Goal: Transaction & Acquisition: Purchase product/service

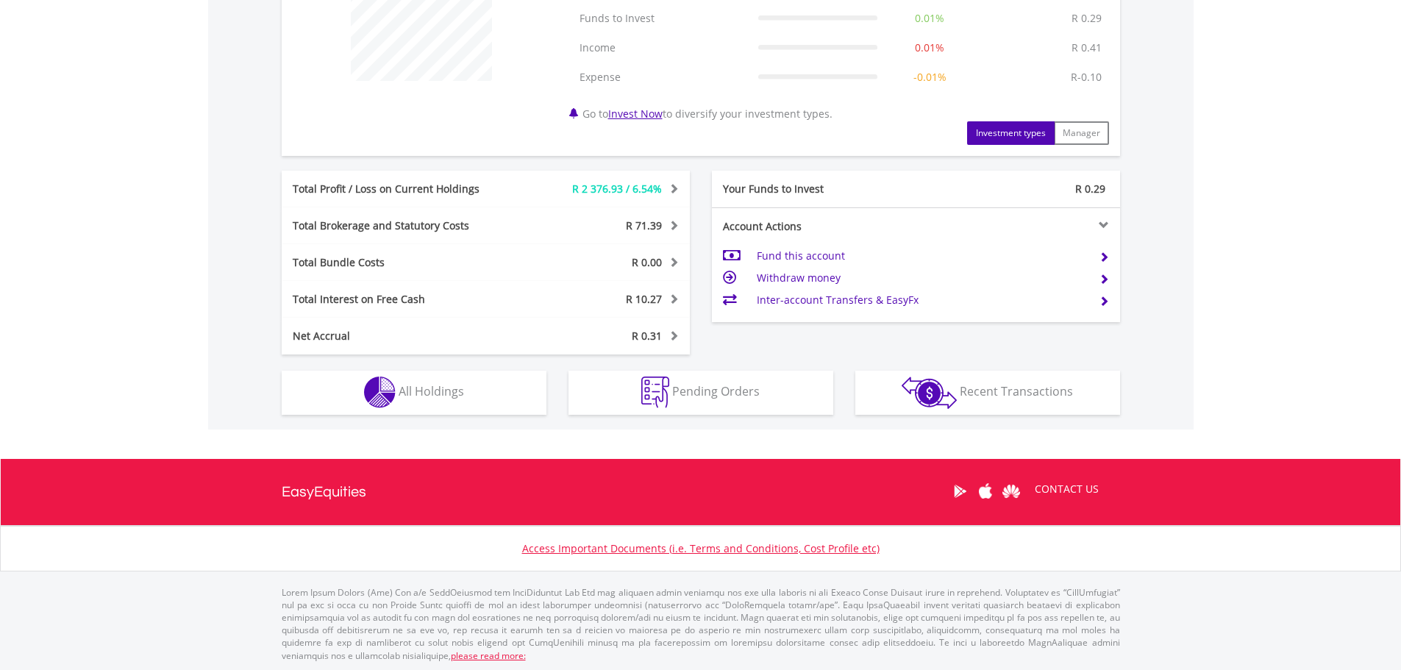
scroll to position [633, 0]
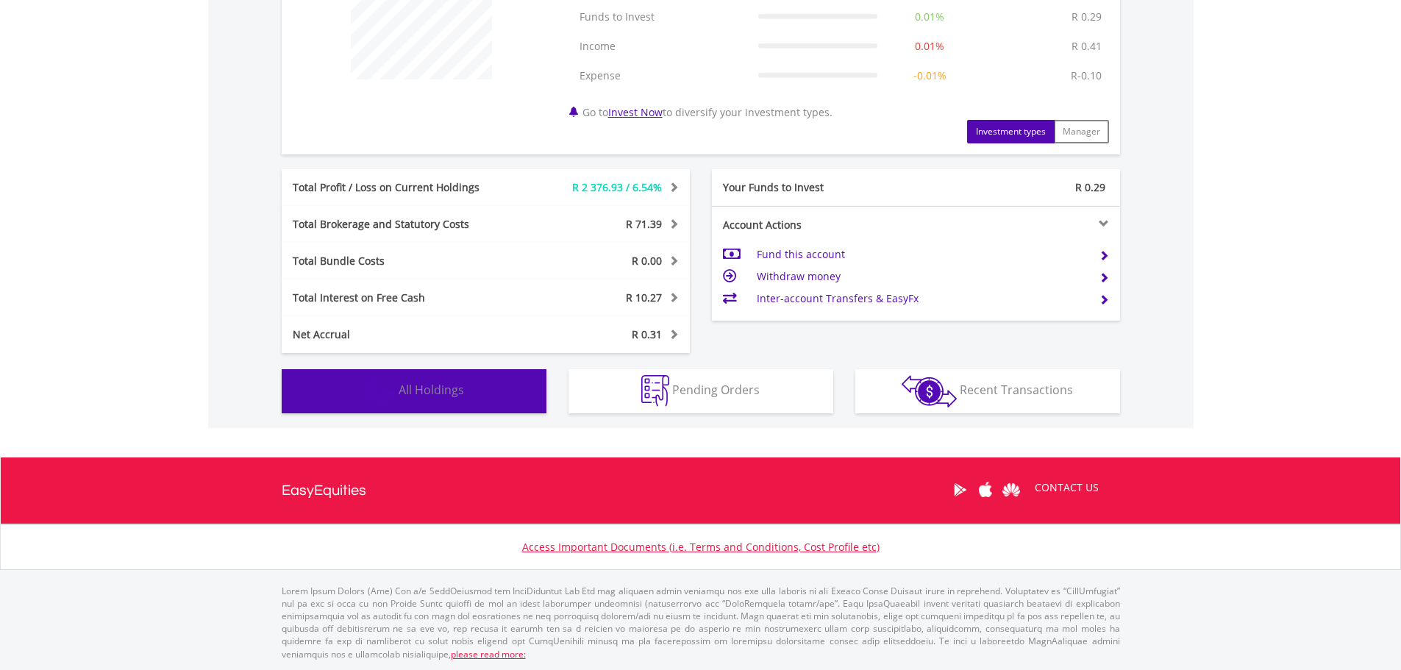
click at [472, 393] on button "Holdings All Holdings" at bounding box center [414, 391] width 265 height 44
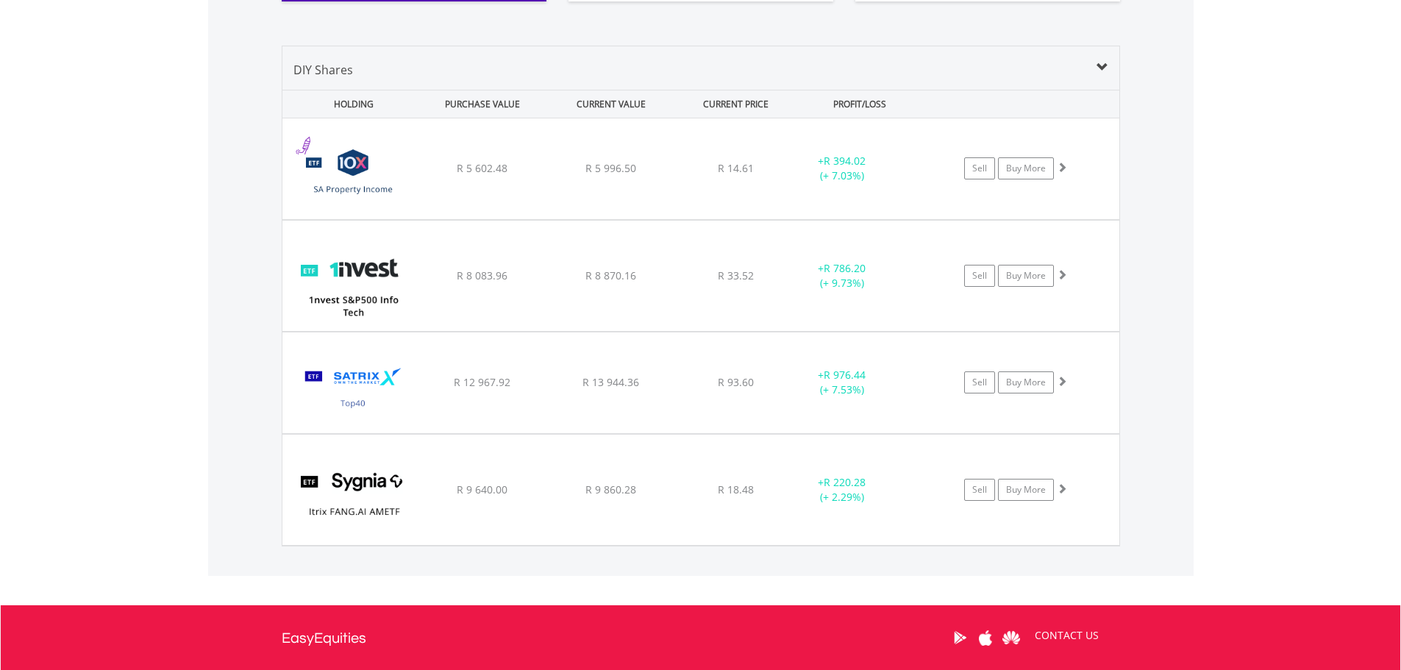
scroll to position [1071, 0]
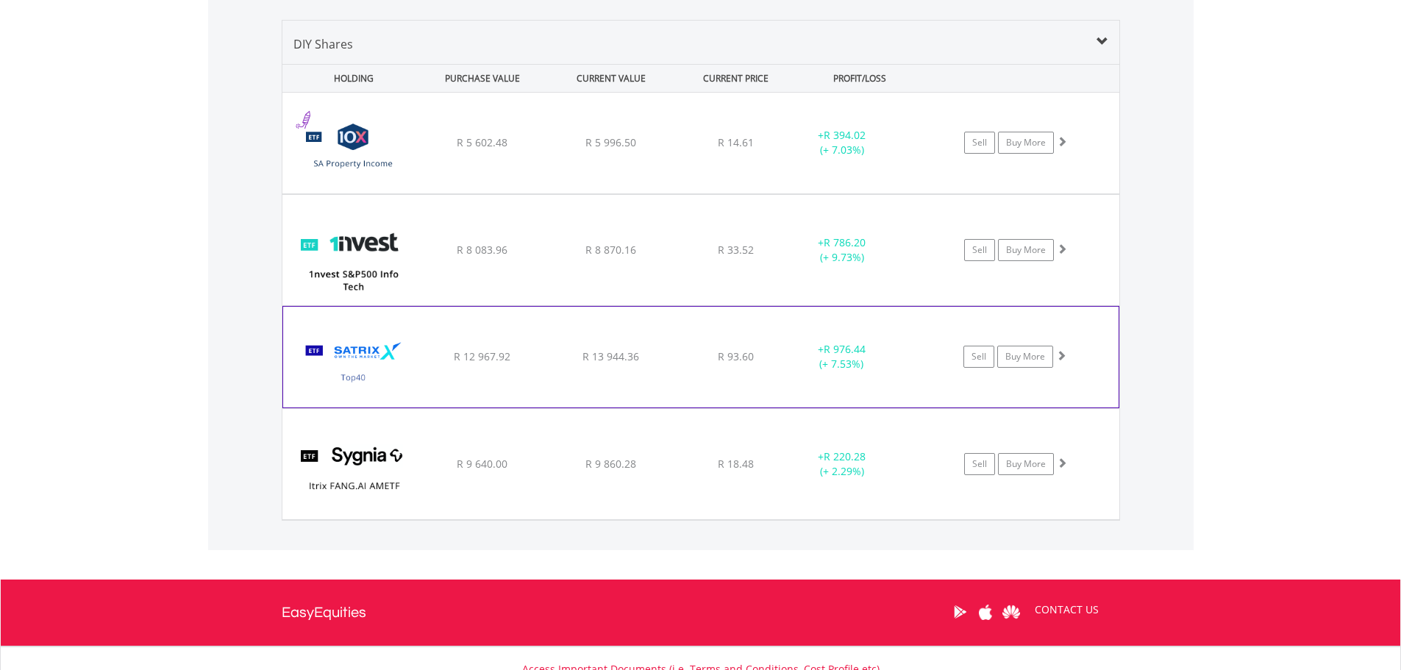
click at [381, 354] on img at bounding box center [354, 364] width 127 height 78
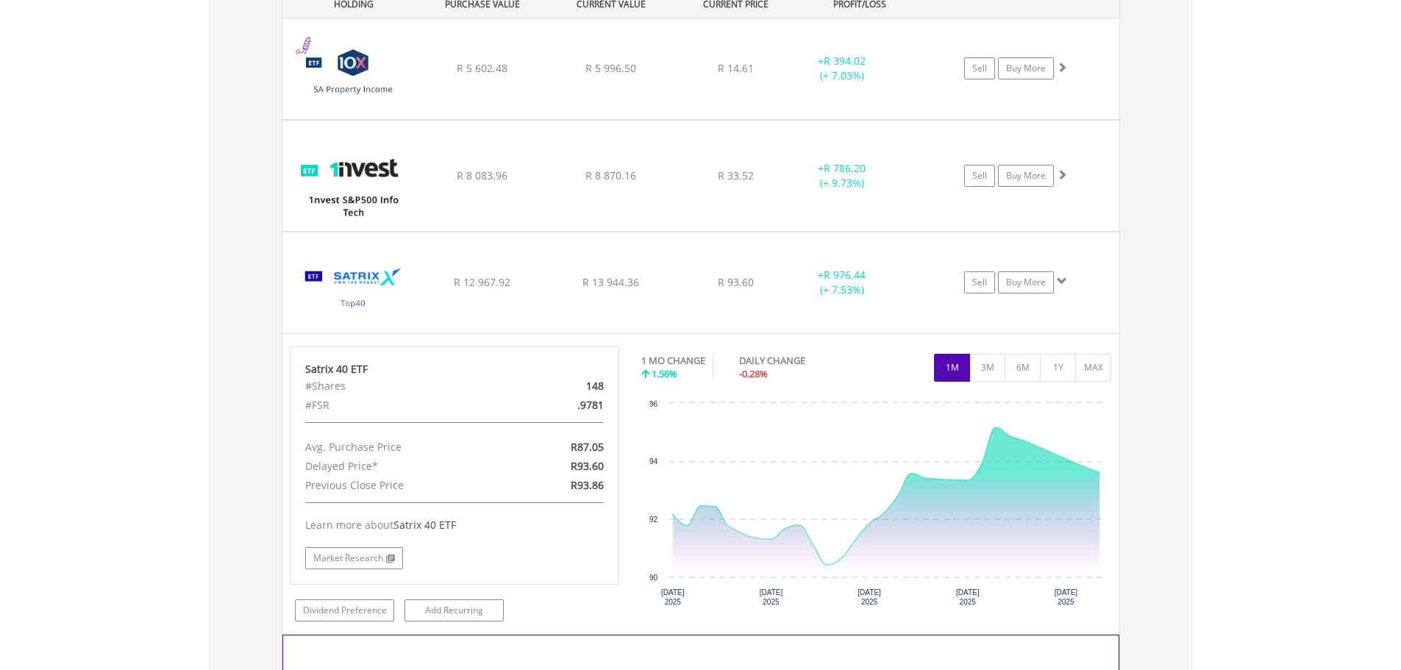
scroll to position [1126, 0]
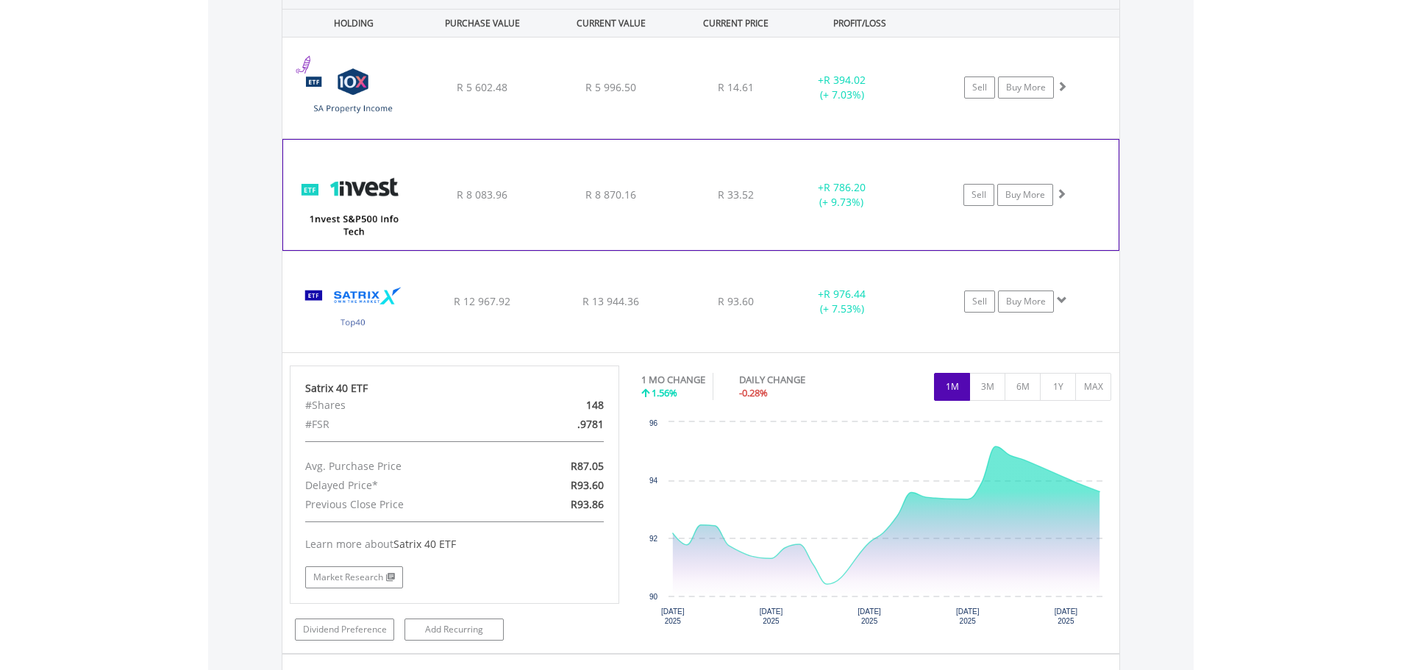
click at [758, 138] on div "﻿ 1nvest S&P500 Info Tech Index Feeder ETF R 8 083.96 R 8 870.16 R 33.52 + R 78…" at bounding box center [700, 88] width 837 height 101
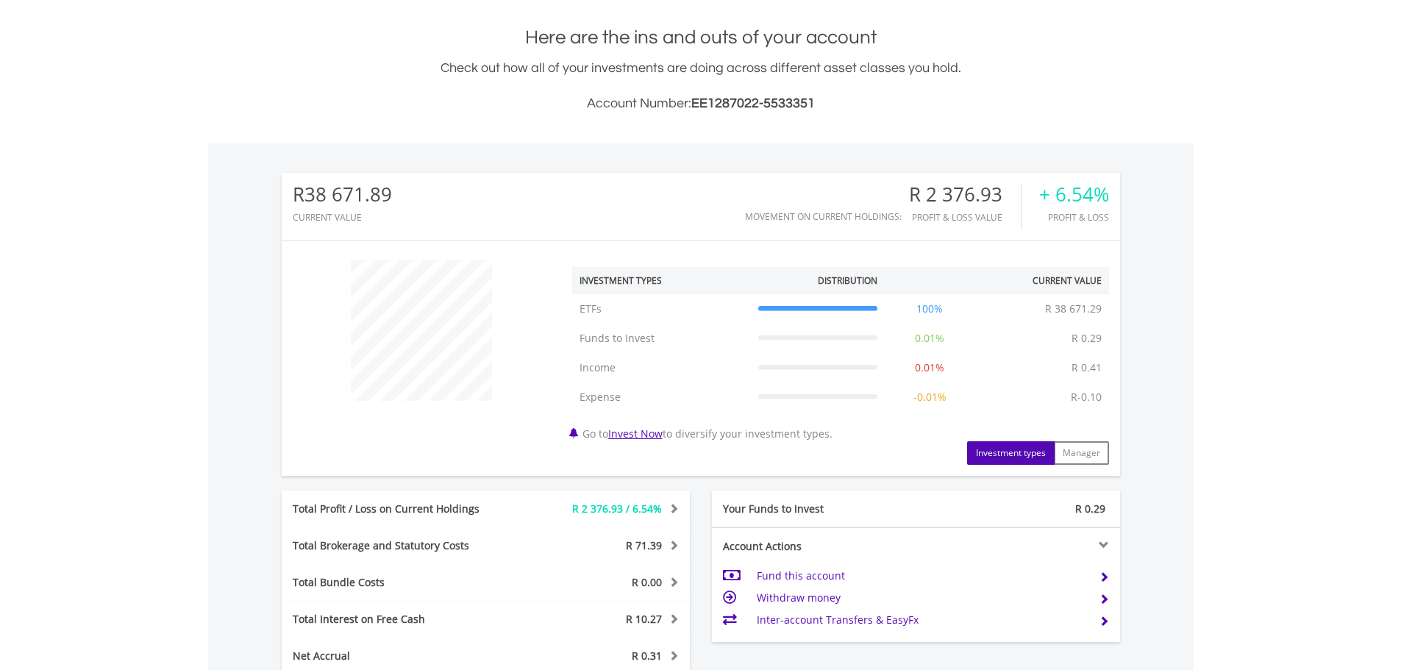
scroll to position [23, 0]
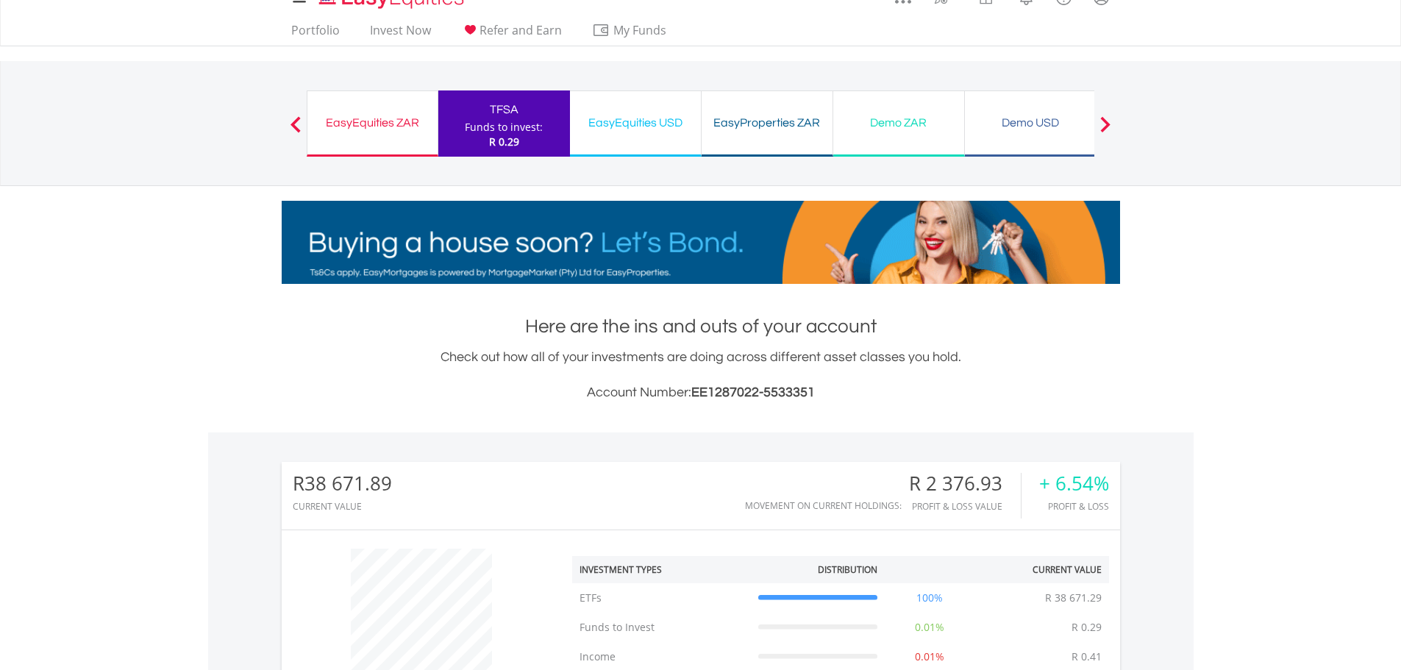
click at [386, 124] on div "EasyEquities ZAR" at bounding box center [372, 123] width 113 height 21
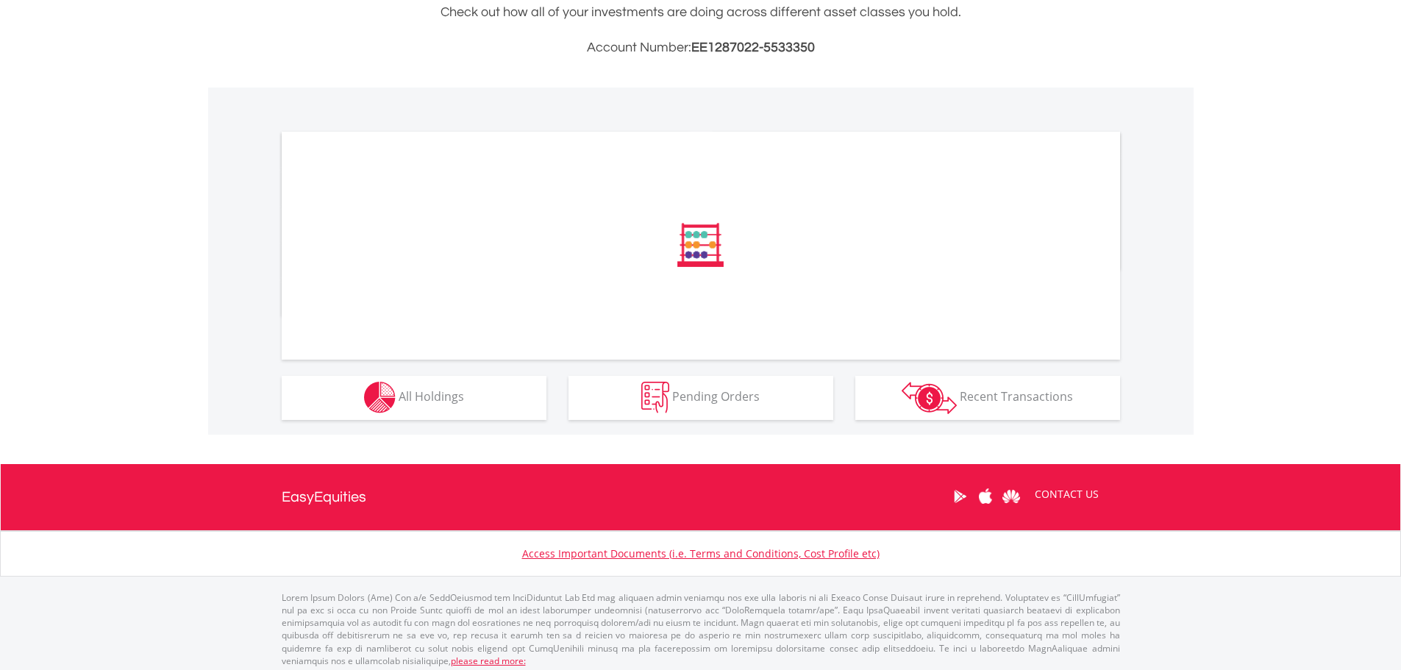
scroll to position [368, 0]
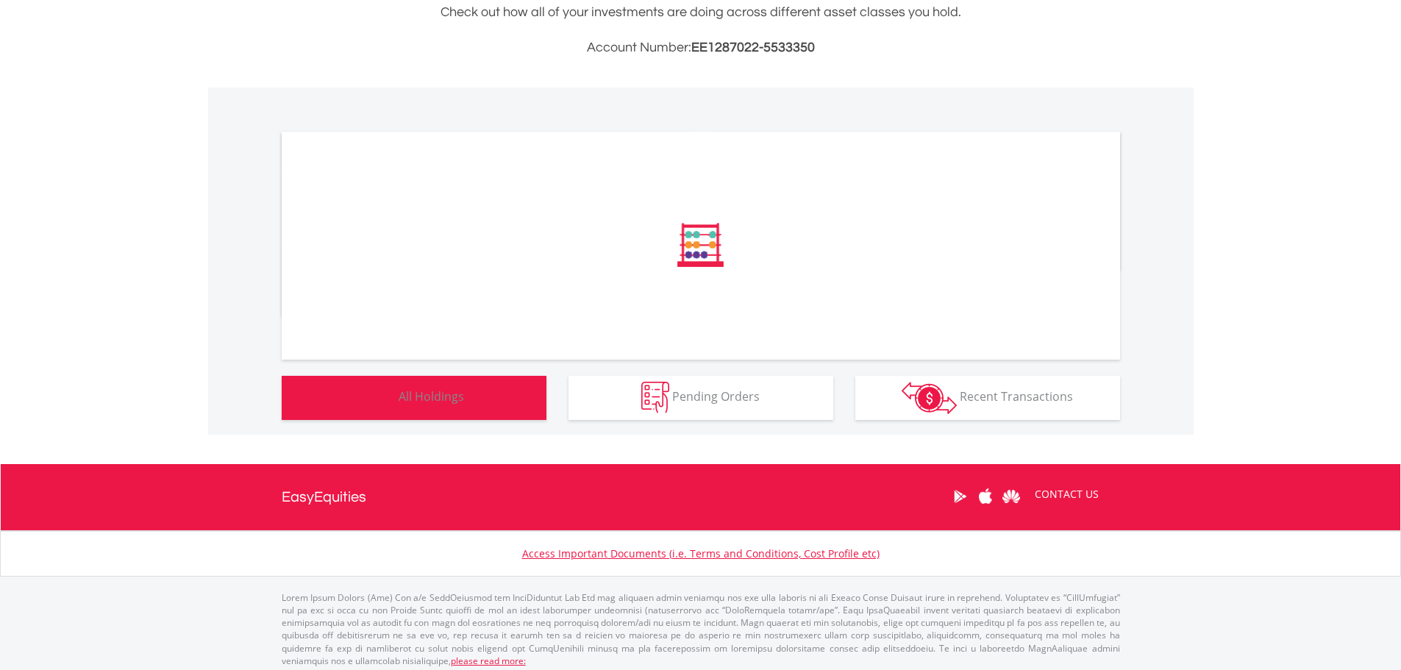
click at [444, 397] on span "All Holdings" at bounding box center [431, 396] width 65 height 16
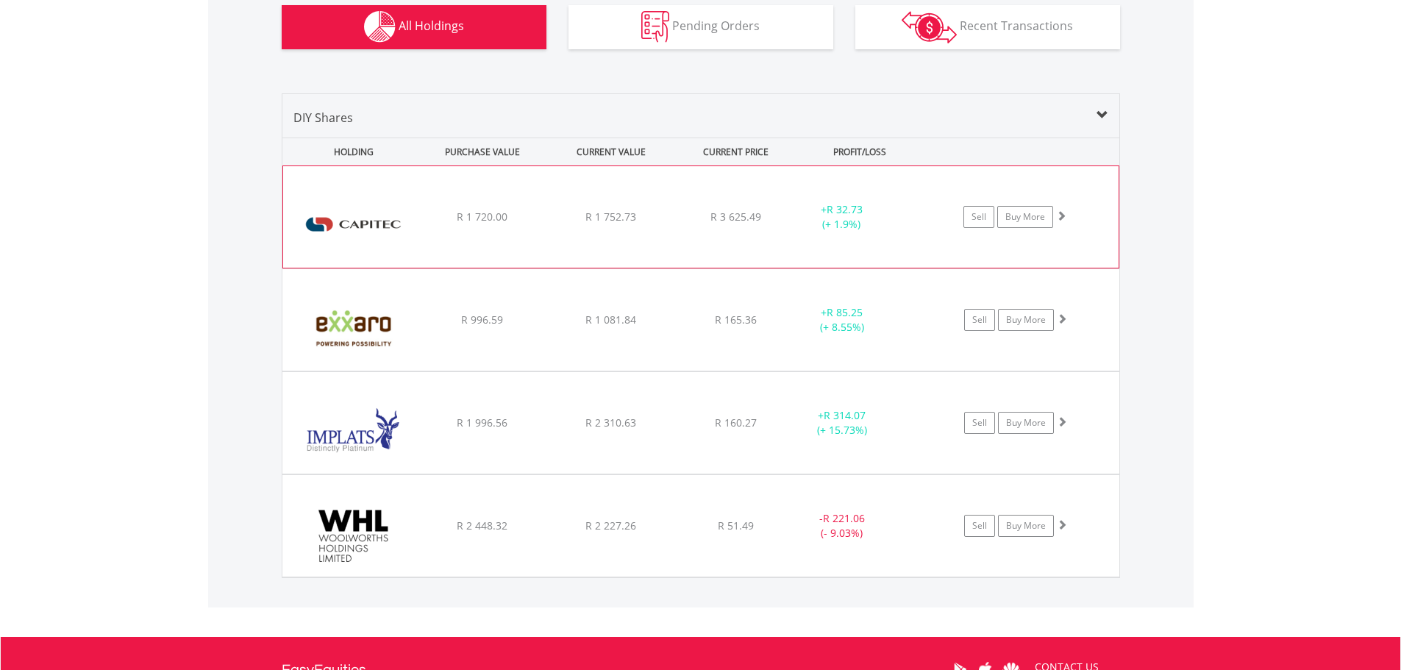
scroll to position [1071, 0]
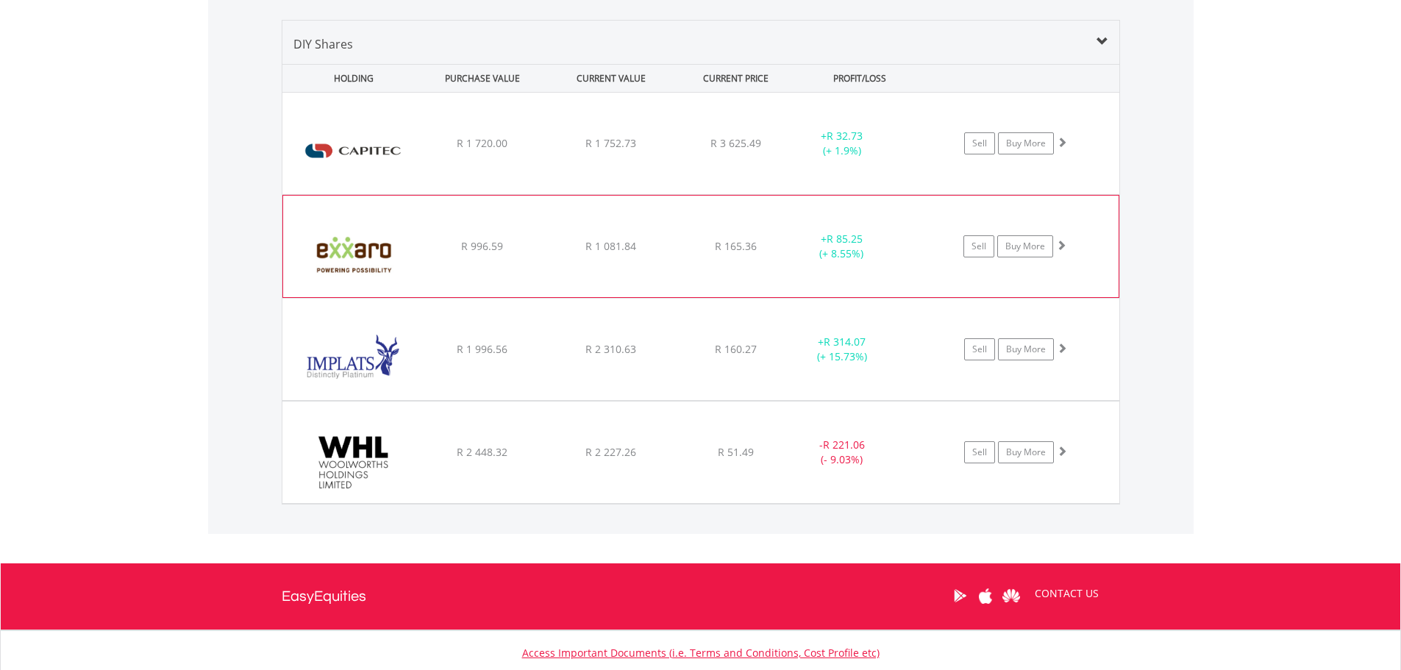
click at [360, 254] on img at bounding box center [354, 253] width 127 height 79
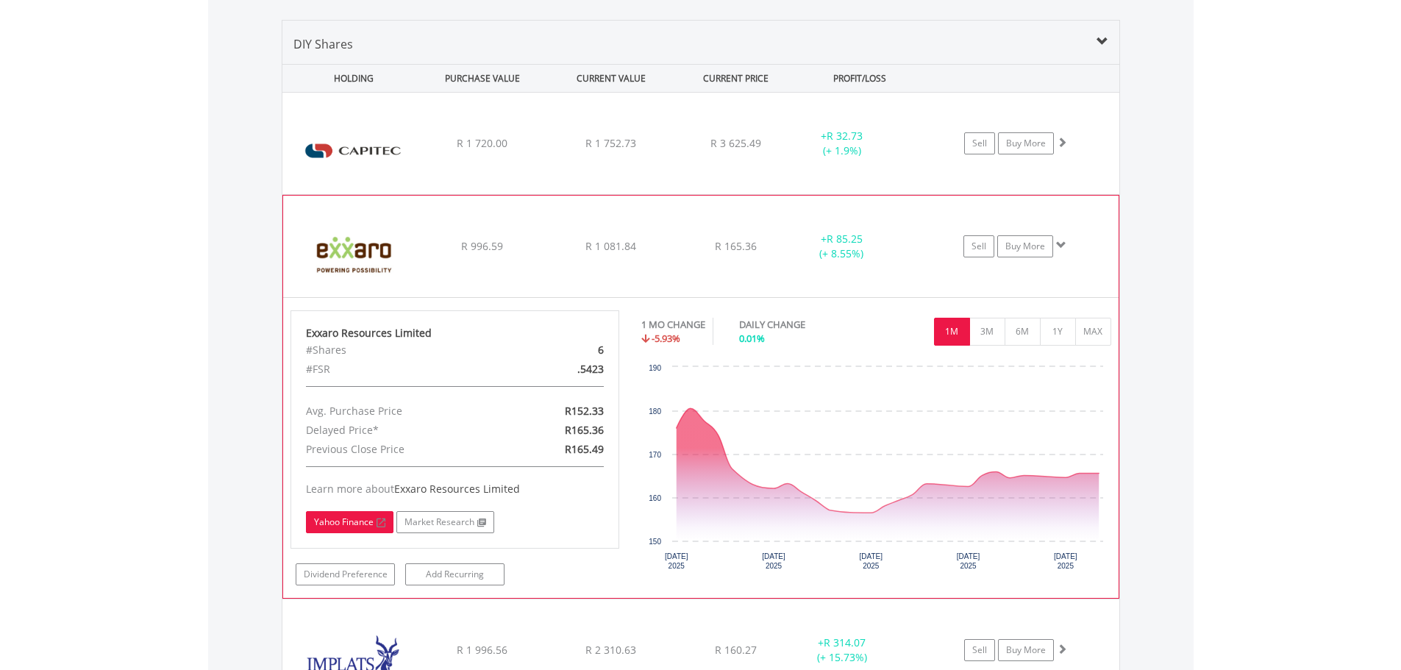
click at [364, 519] on link "Yahoo Finance" at bounding box center [350, 522] width 88 height 22
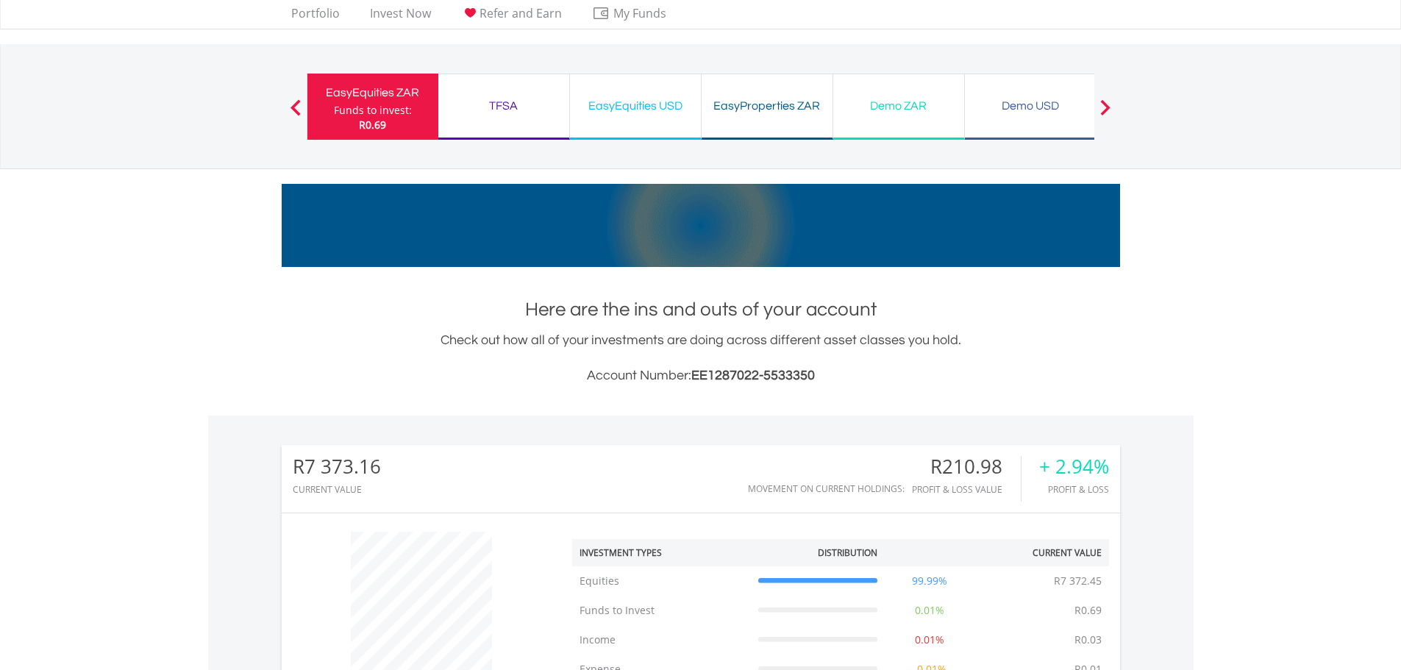
scroll to position [7, 0]
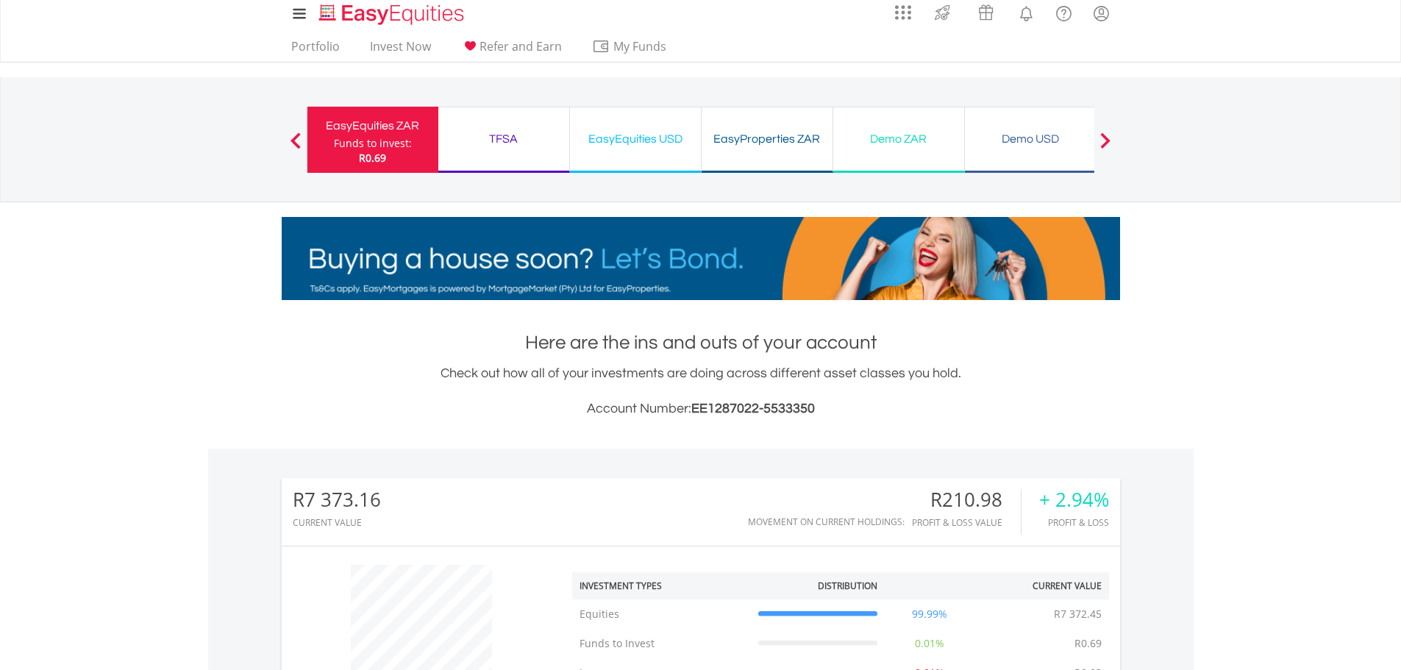
click at [635, 138] on div "EasyEquities USD" at bounding box center [635, 139] width 113 height 21
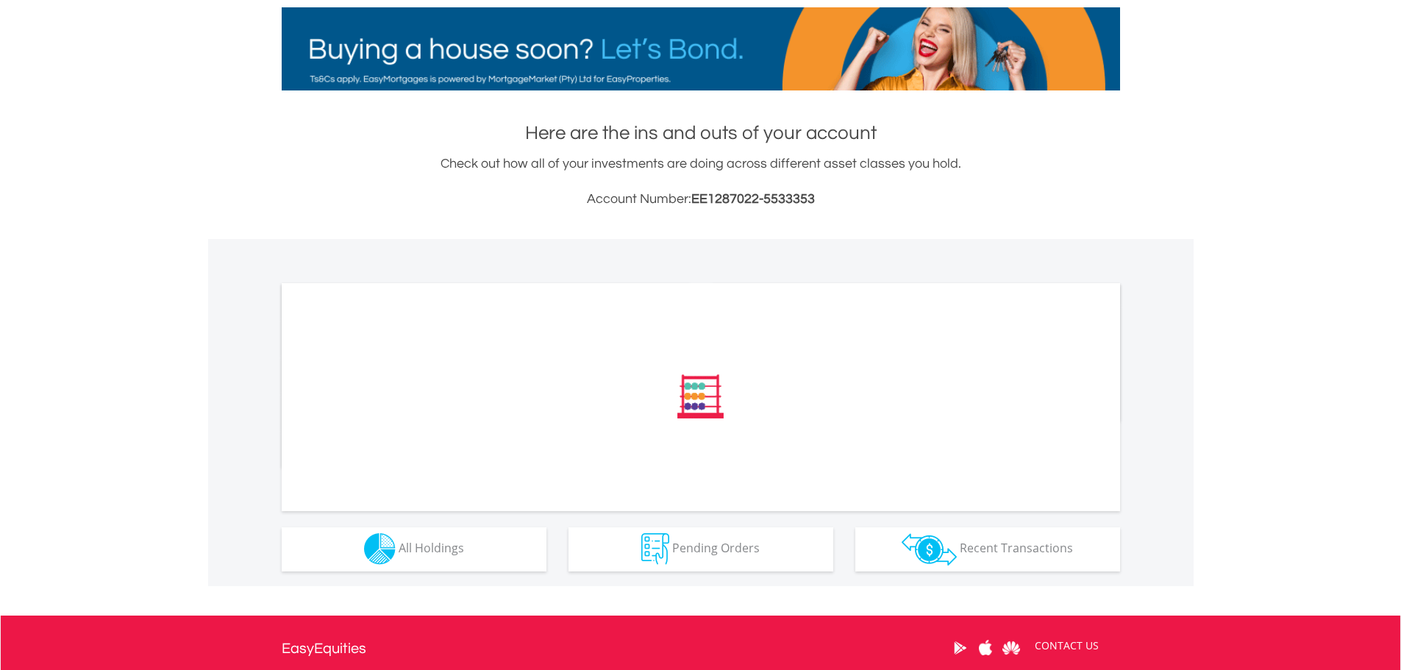
scroll to position [374, 0]
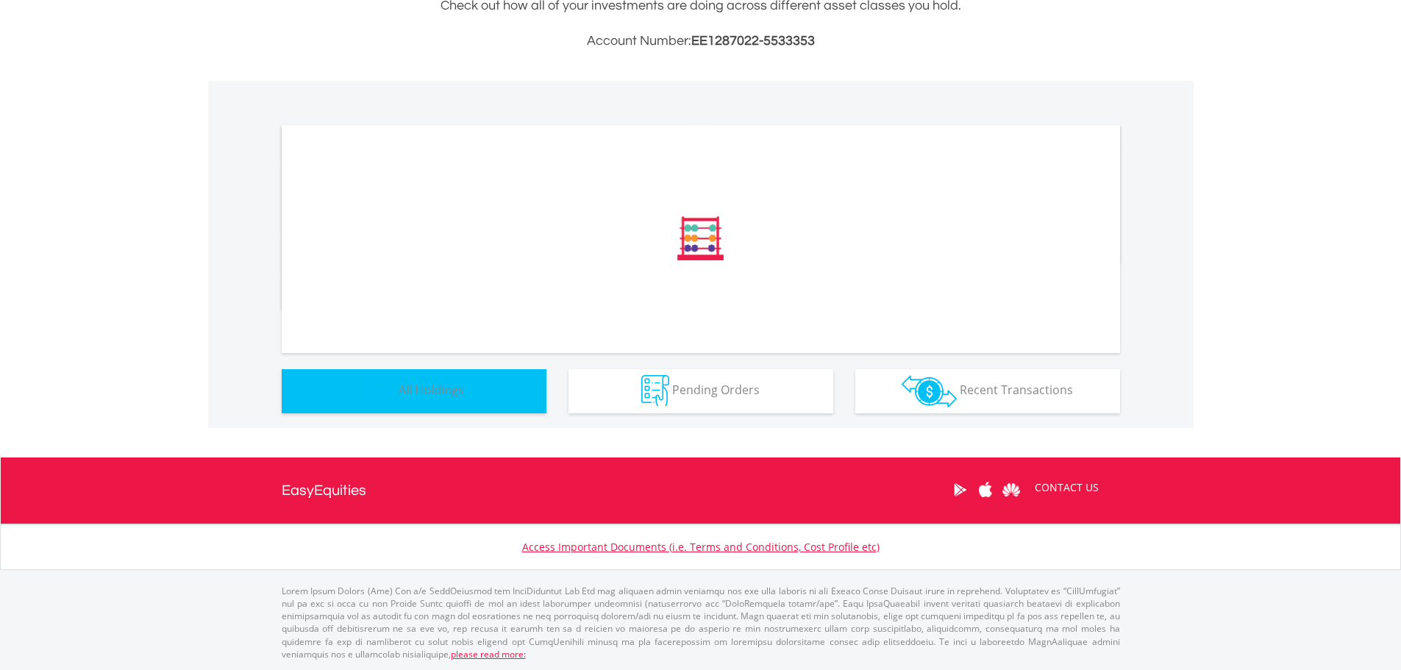
click at [457, 393] on span "All Holdings" at bounding box center [431, 390] width 65 height 16
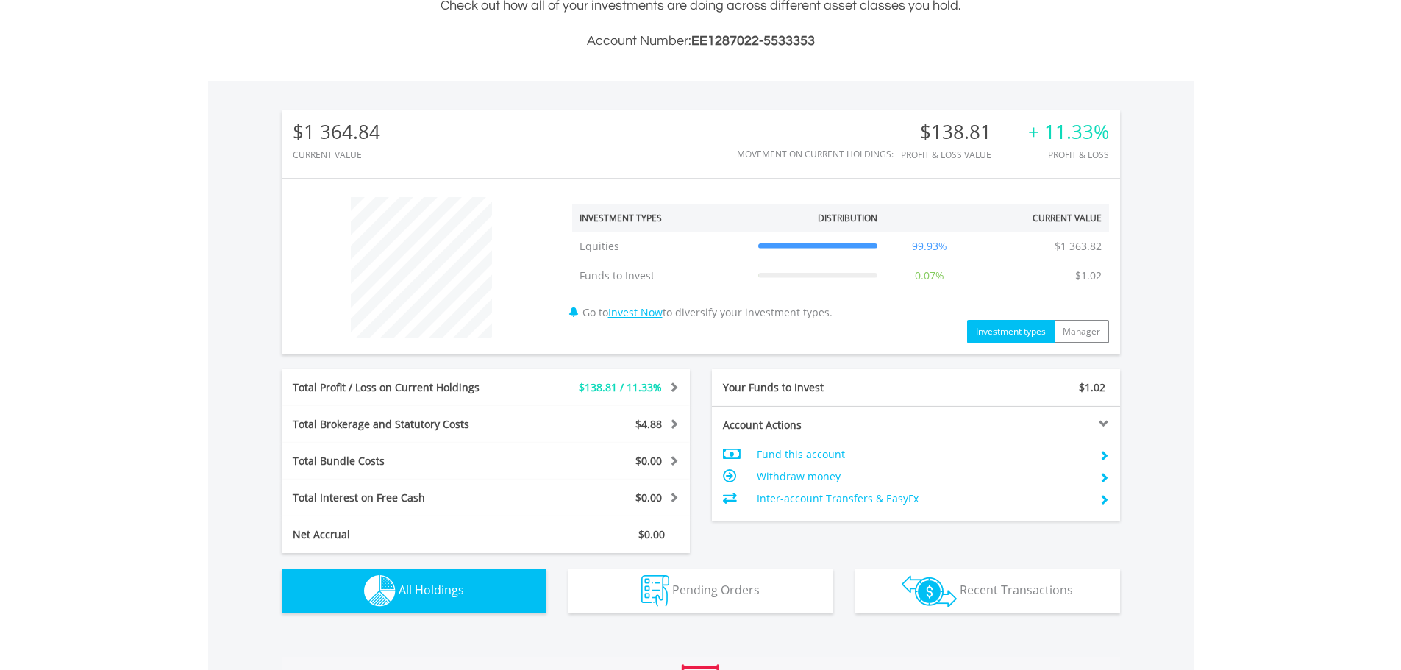
scroll to position [1012, 0]
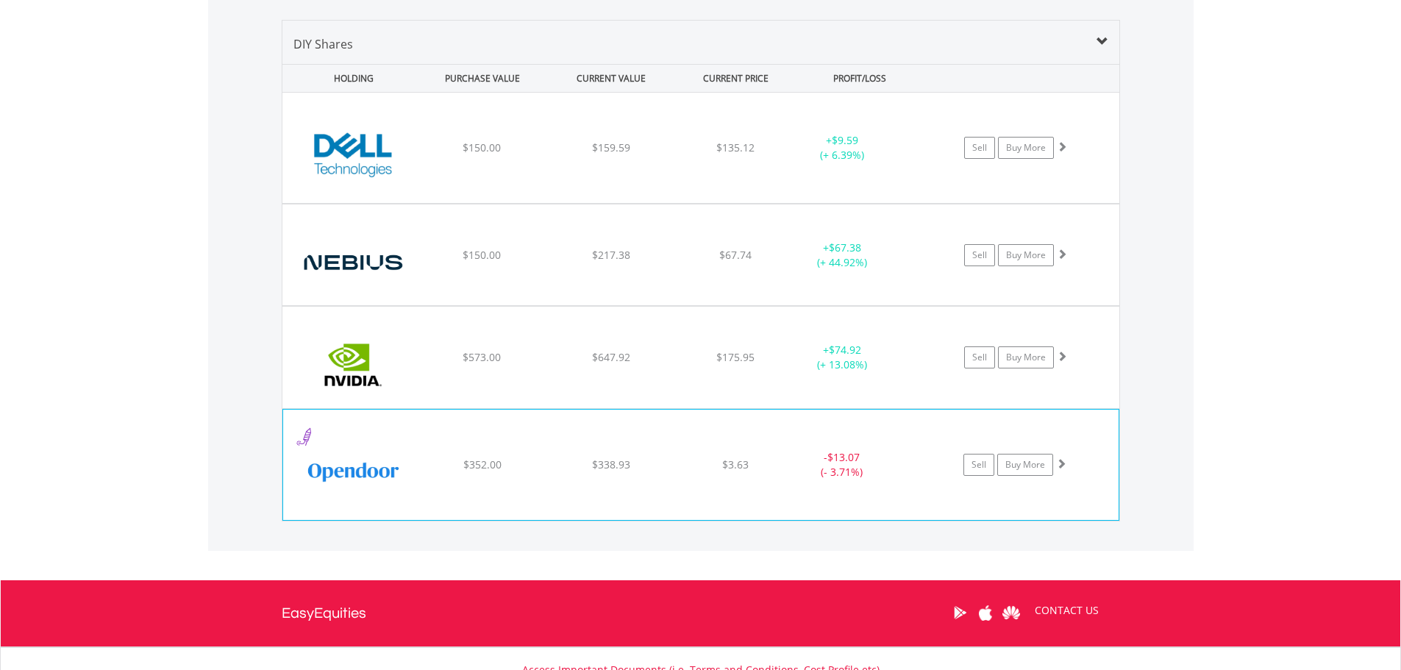
click at [634, 155] on div "$338.93" at bounding box center [611, 148] width 126 height 15
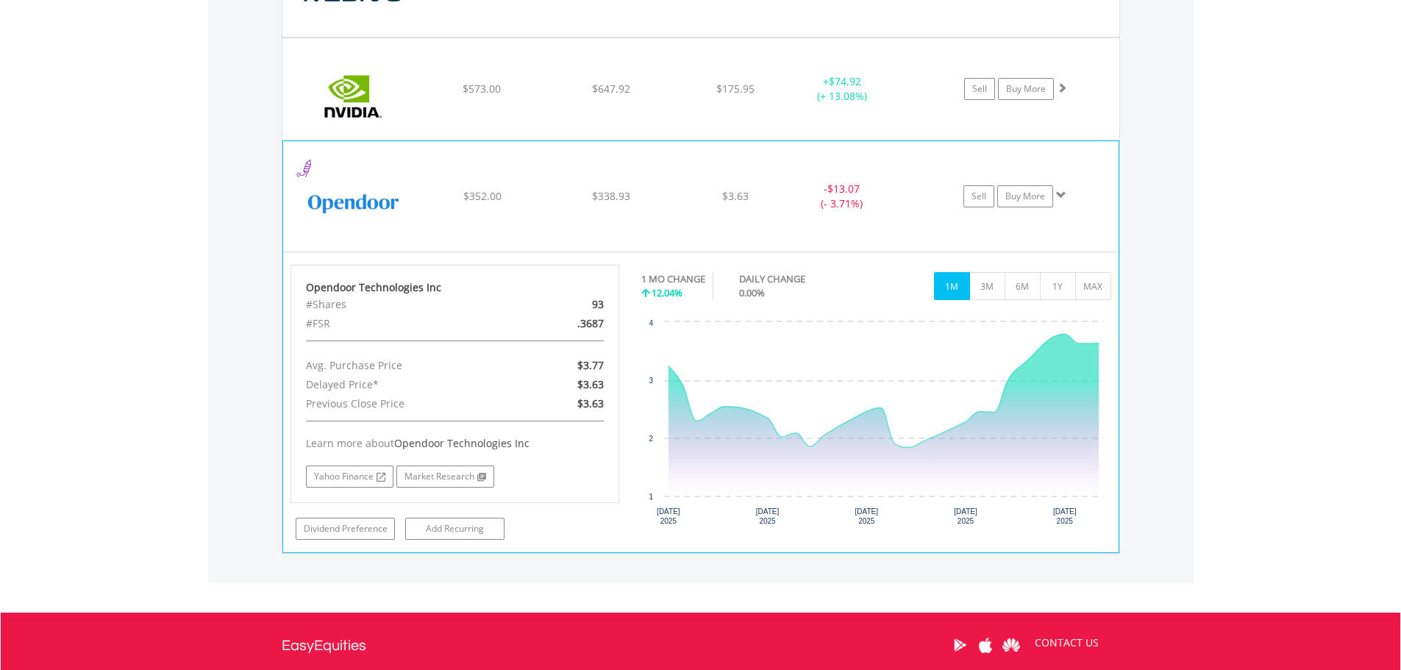
scroll to position [1306, 0]
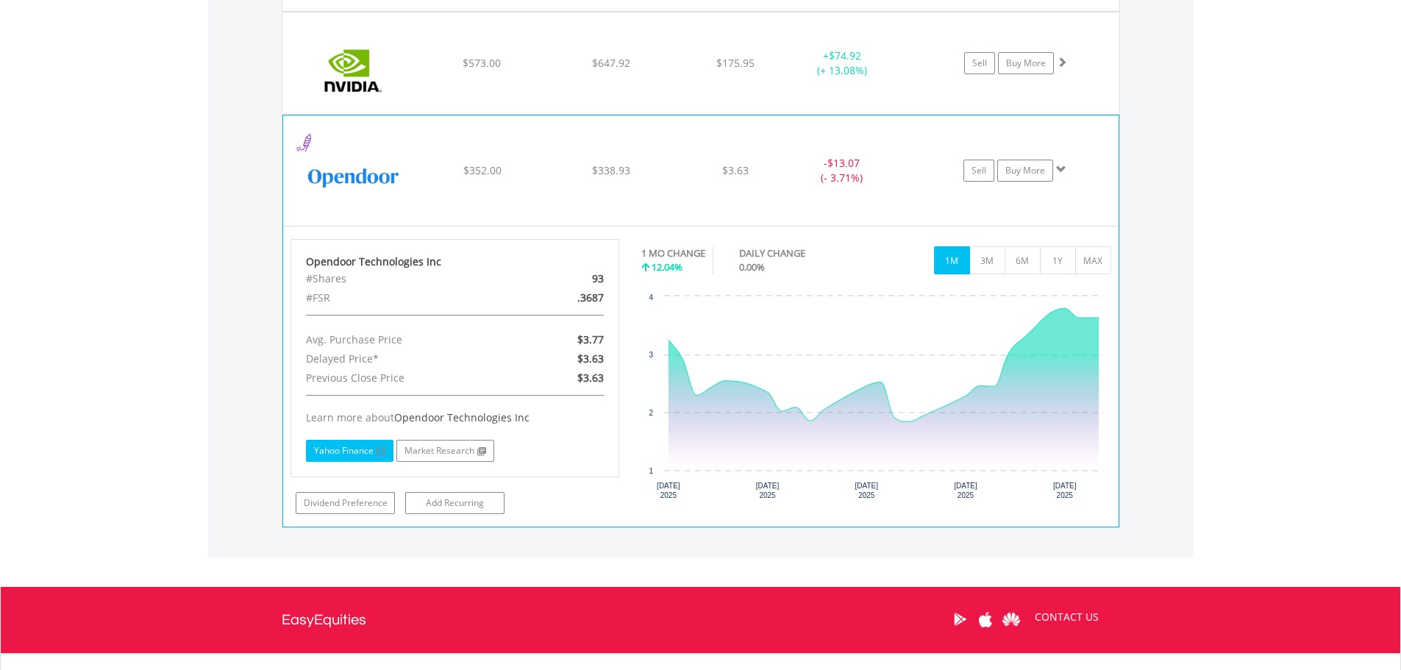
click at [356, 455] on link "Yahoo Finance" at bounding box center [350, 451] width 88 height 22
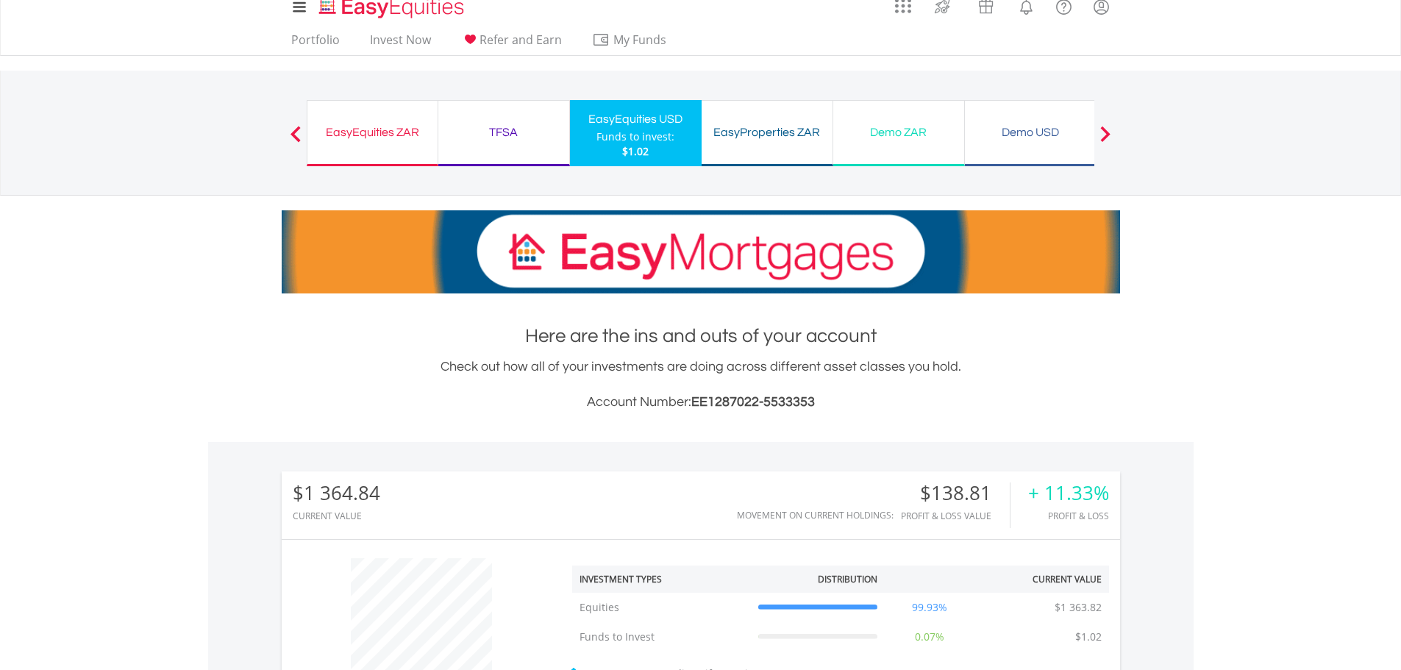
scroll to position [0, 0]
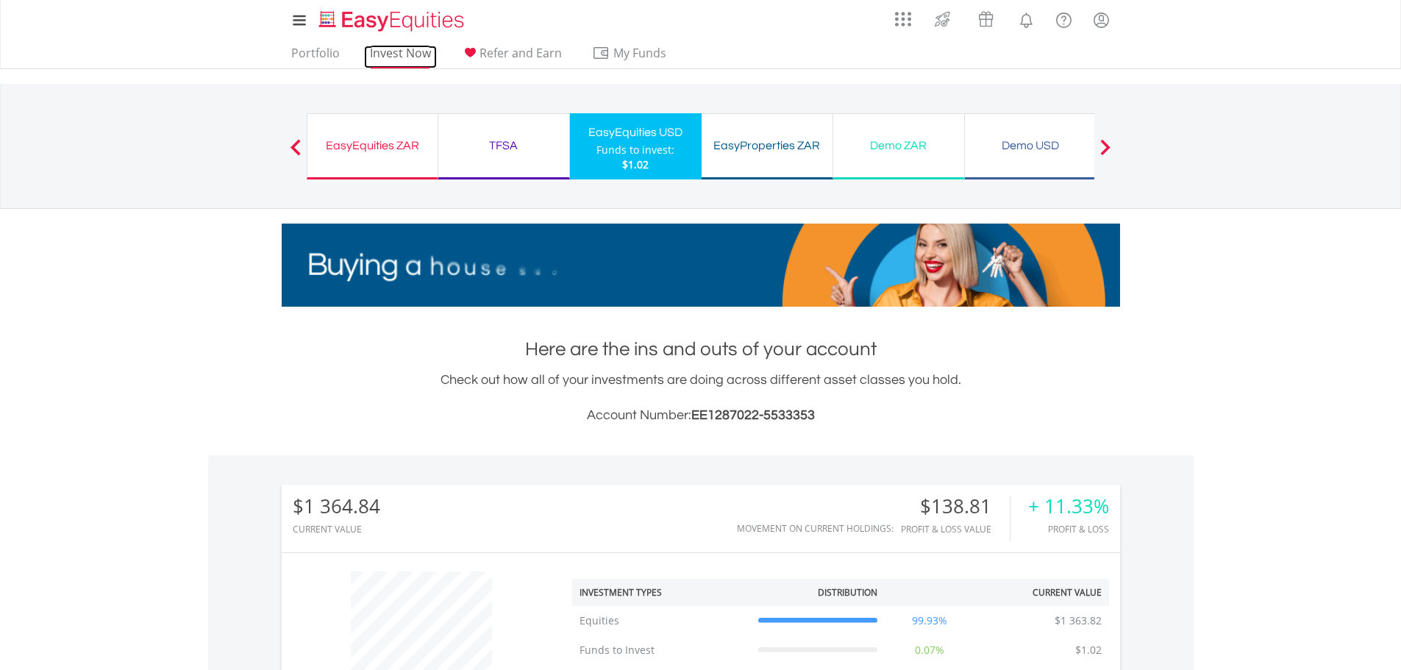
click at [420, 53] on link "Invest Now" at bounding box center [400, 57] width 73 height 23
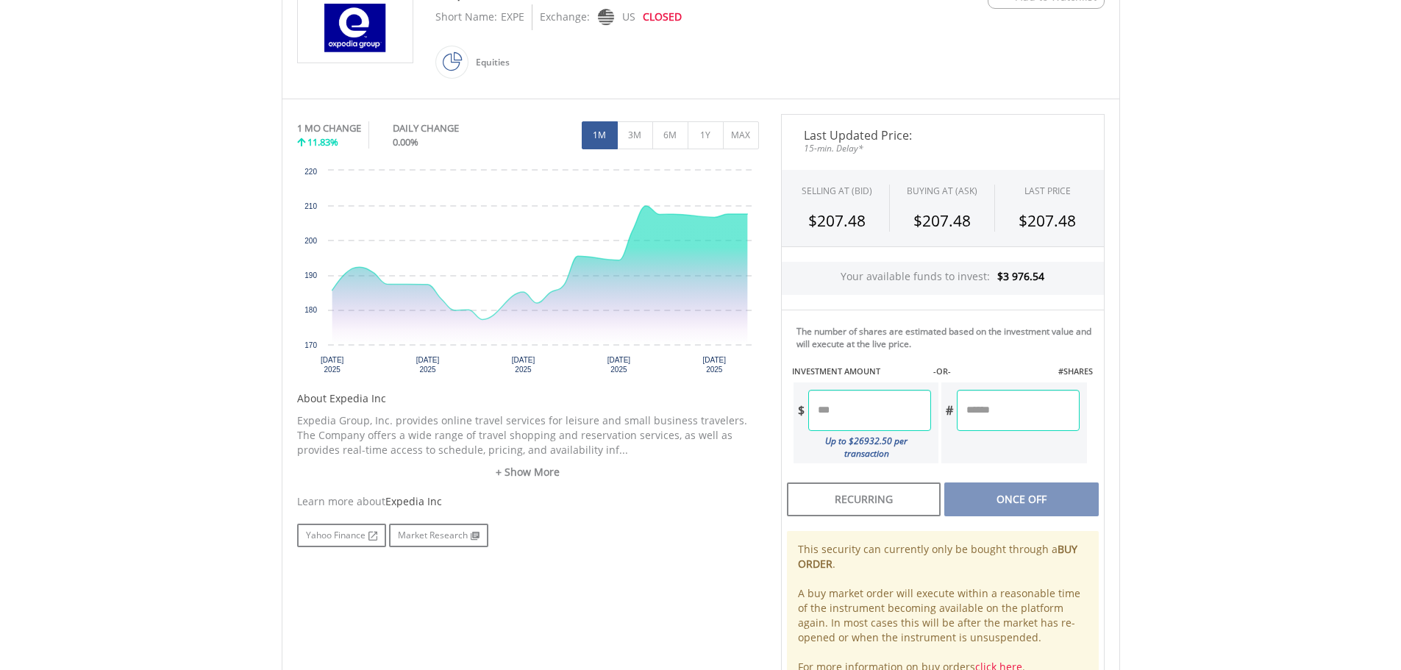
scroll to position [441, 0]
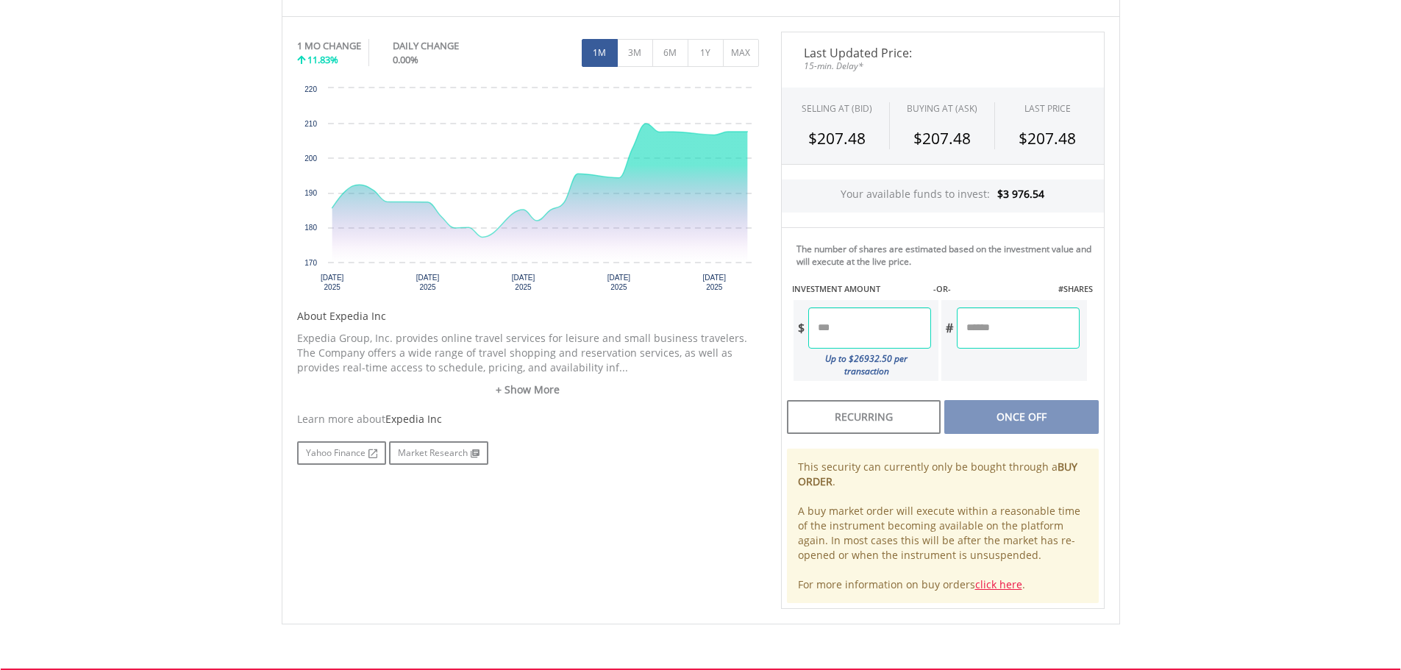
click at [847, 327] on input "number" at bounding box center [869, 327] width 123 height 41
click at [1029, 400] on div "Last Updated Price: 15-min. Delay* SELLING AT (BID) BUYING AT (ASK) LAST PRICE …" at bounding box center [943, 320] width 346 height 577
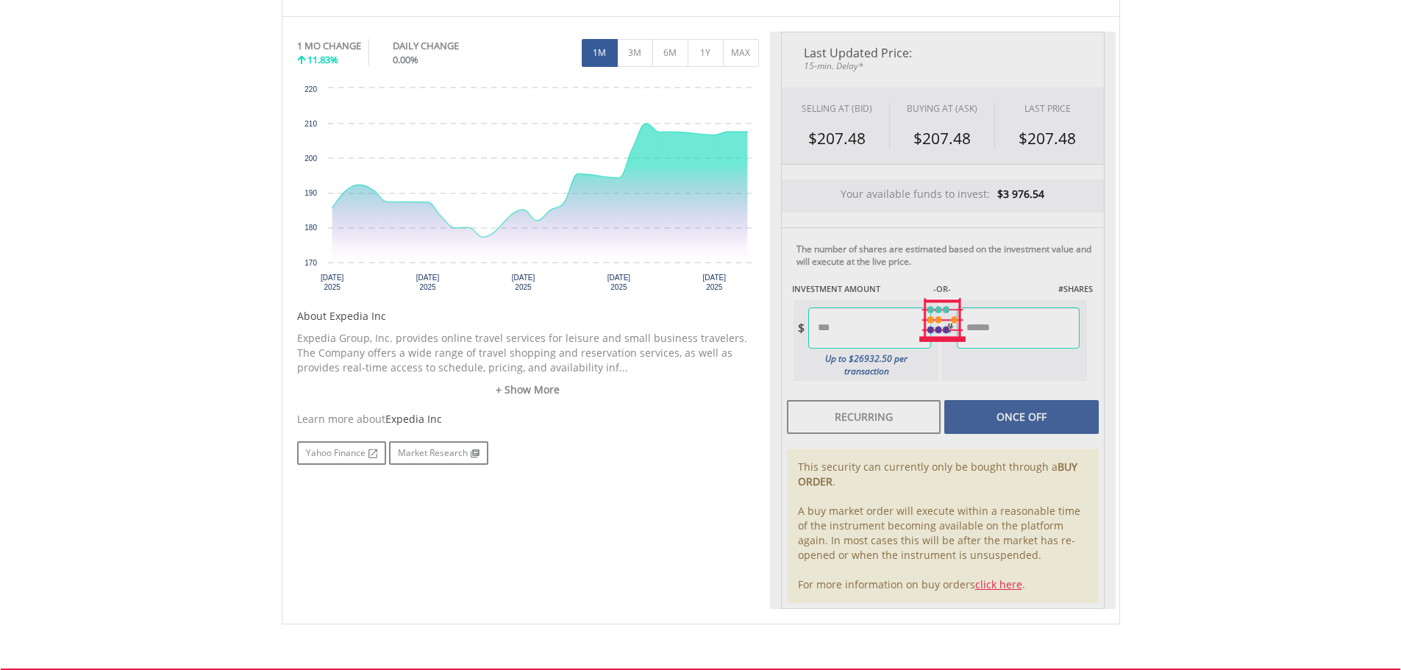
type input "*******"
type input "******"
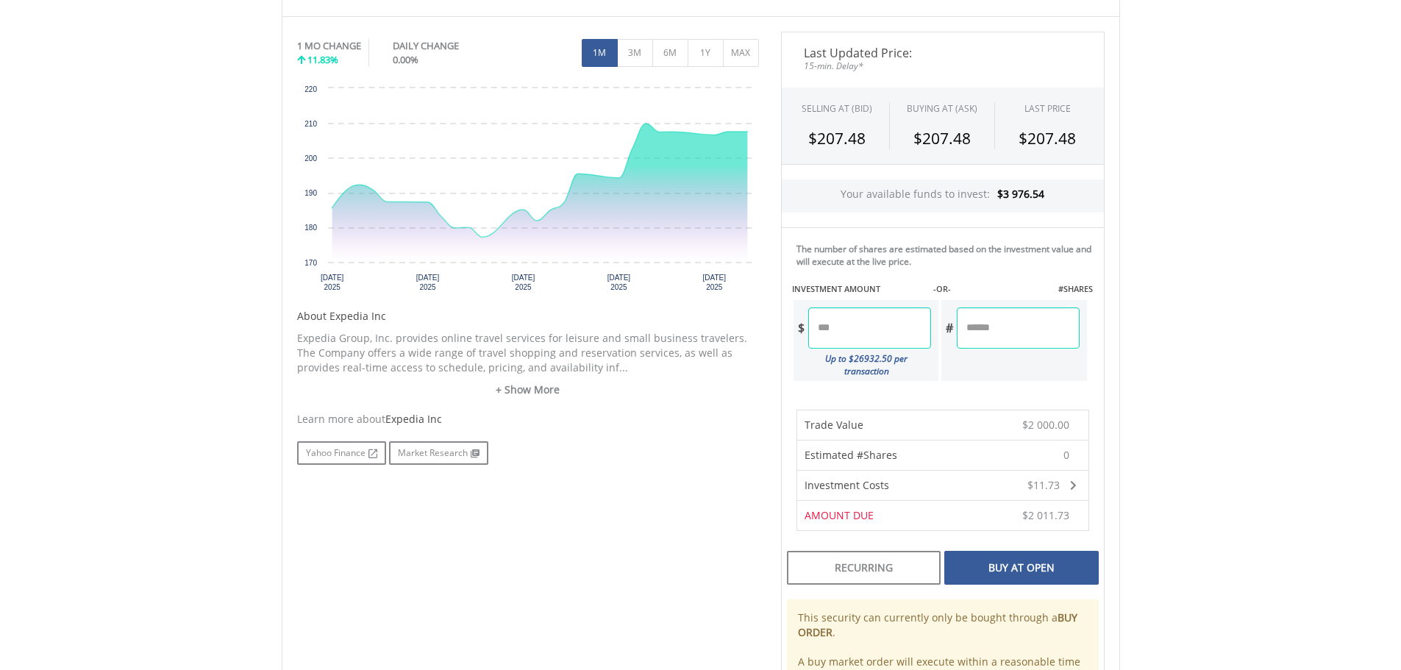
click at [1007, 553] on div "Buy At Open" at bounding box center [1022, 568] width 154 height 34
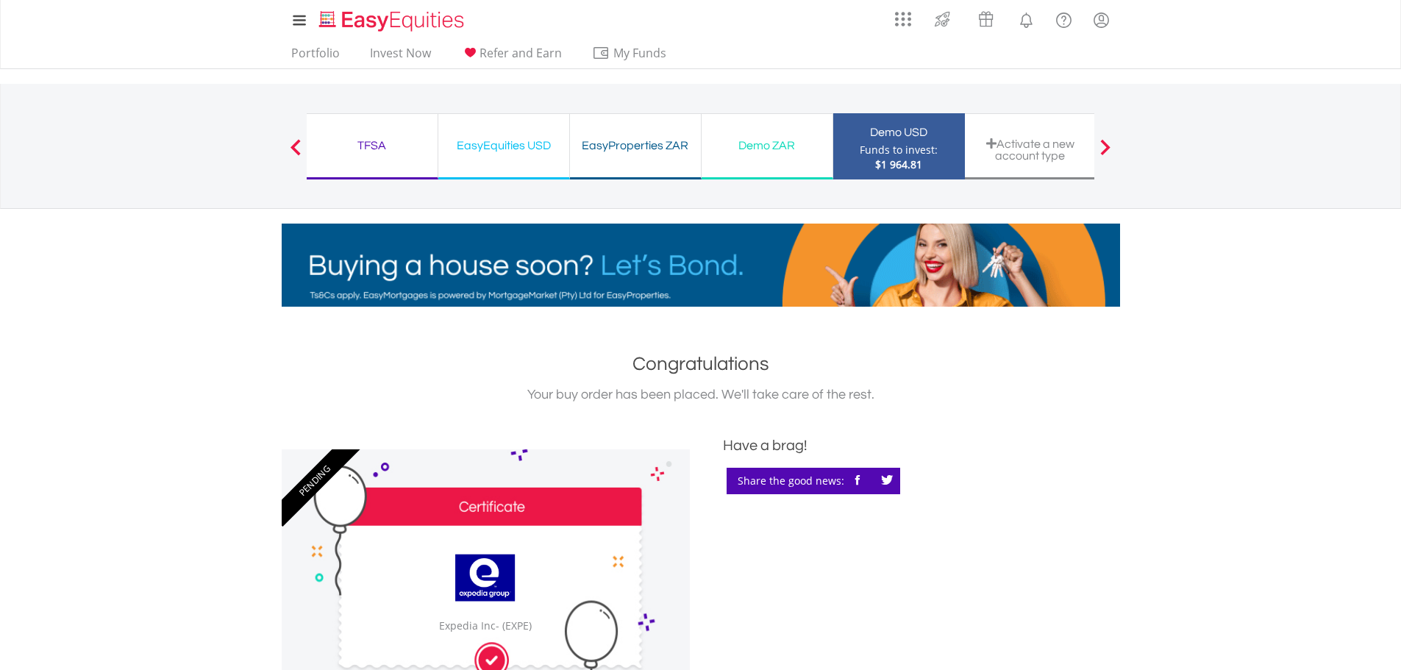
drag, startPoint x: 516, startPoint y: 138, endPoint x: 505, endPoint y: 181, distance: 44.6
click at [516, 138] on div "EasyEquities USD" at bounding box center [503, 145] width 113 height 21
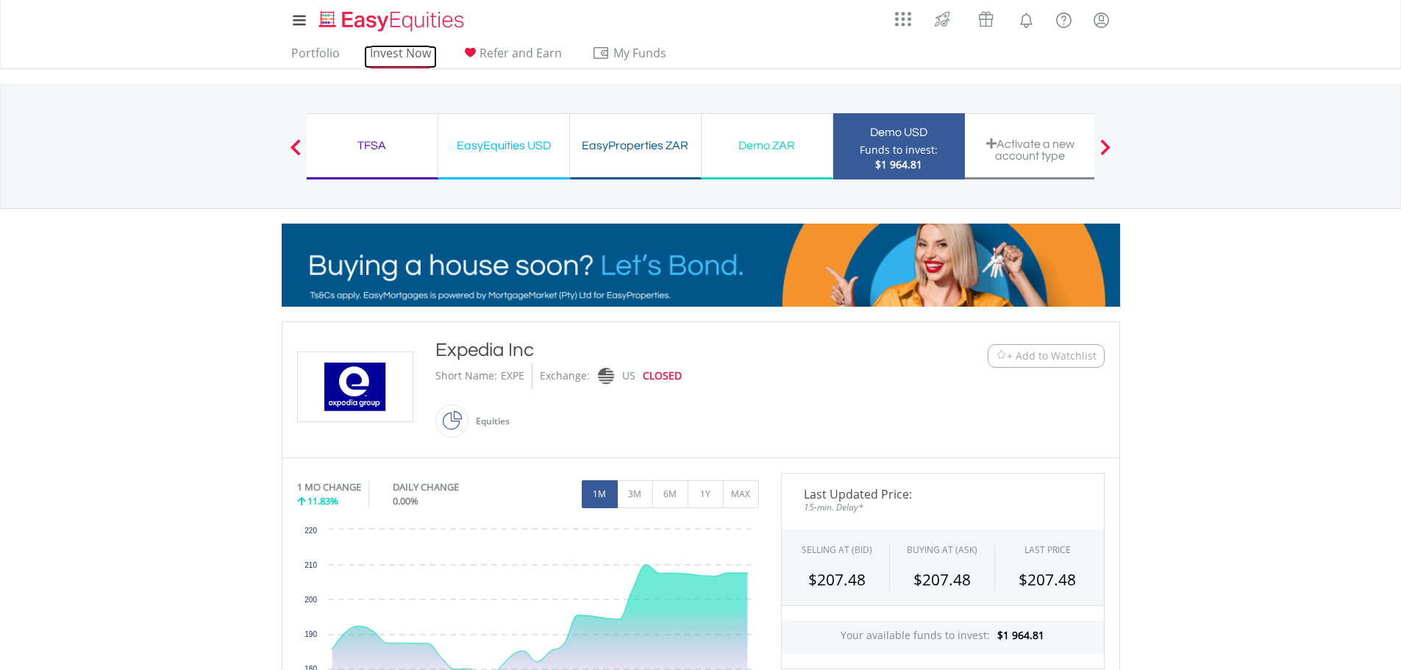
click at [412, 55] on link "Invest Now" at bounding box center [400, 57] width 73 height 23
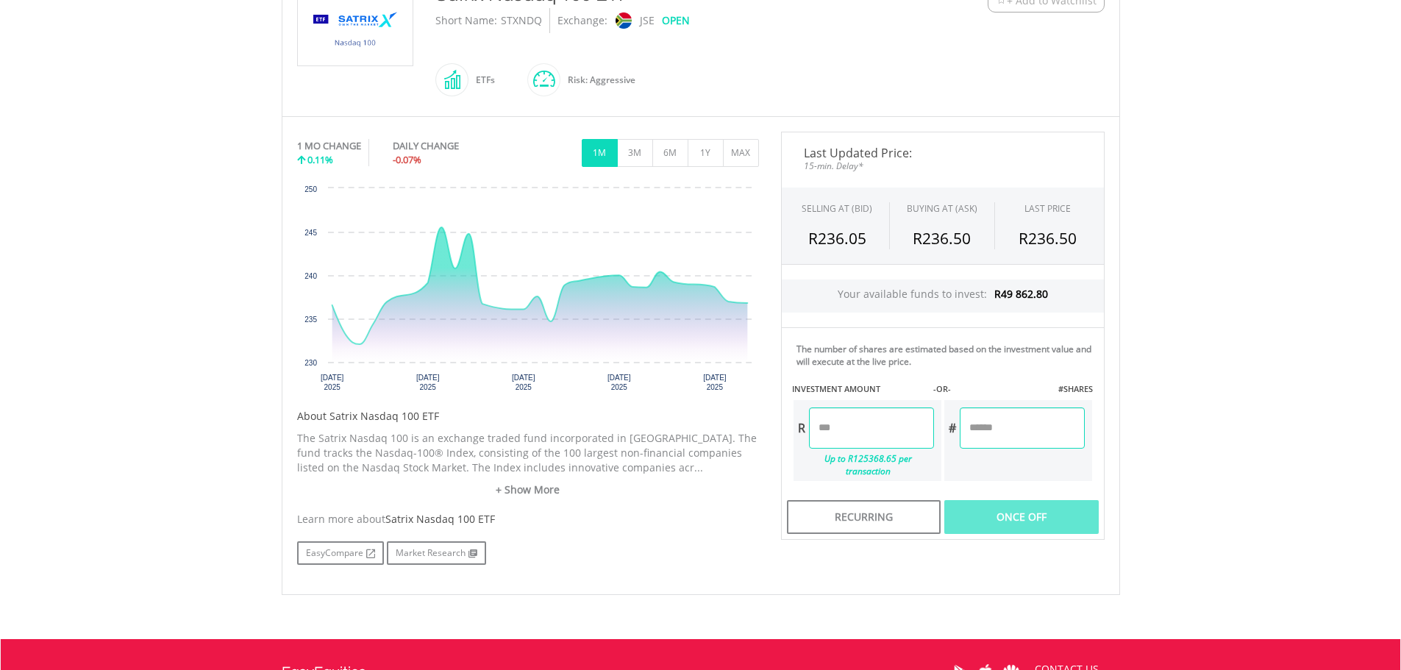
scroll to position [368, 0]
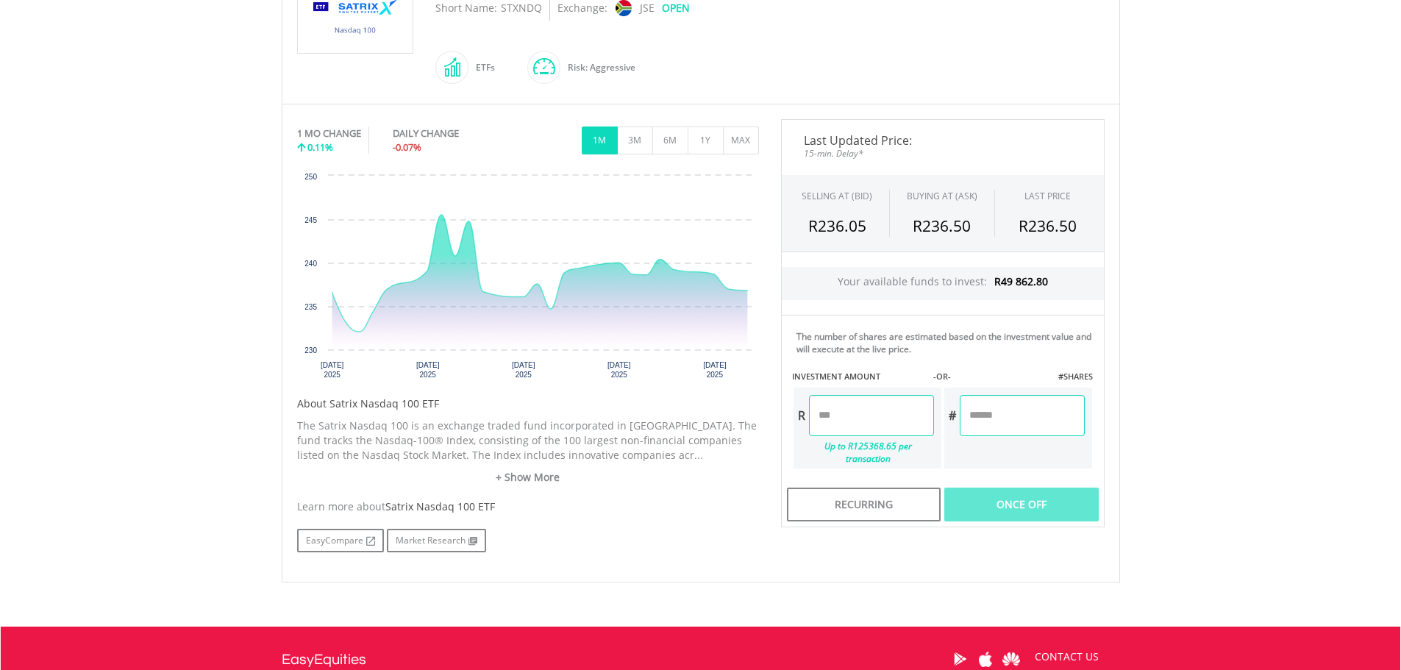
click at [833, 424] on input "number" at bounding box center [871, 415] width 125 height 41
click at [1023, 491] on div "Last Updated Price: 15-min. Delay* SELLING AT (BID) BUYING AT (ASK) LAST PRICE …" at bounding box center [943, 323] width 346 height 408
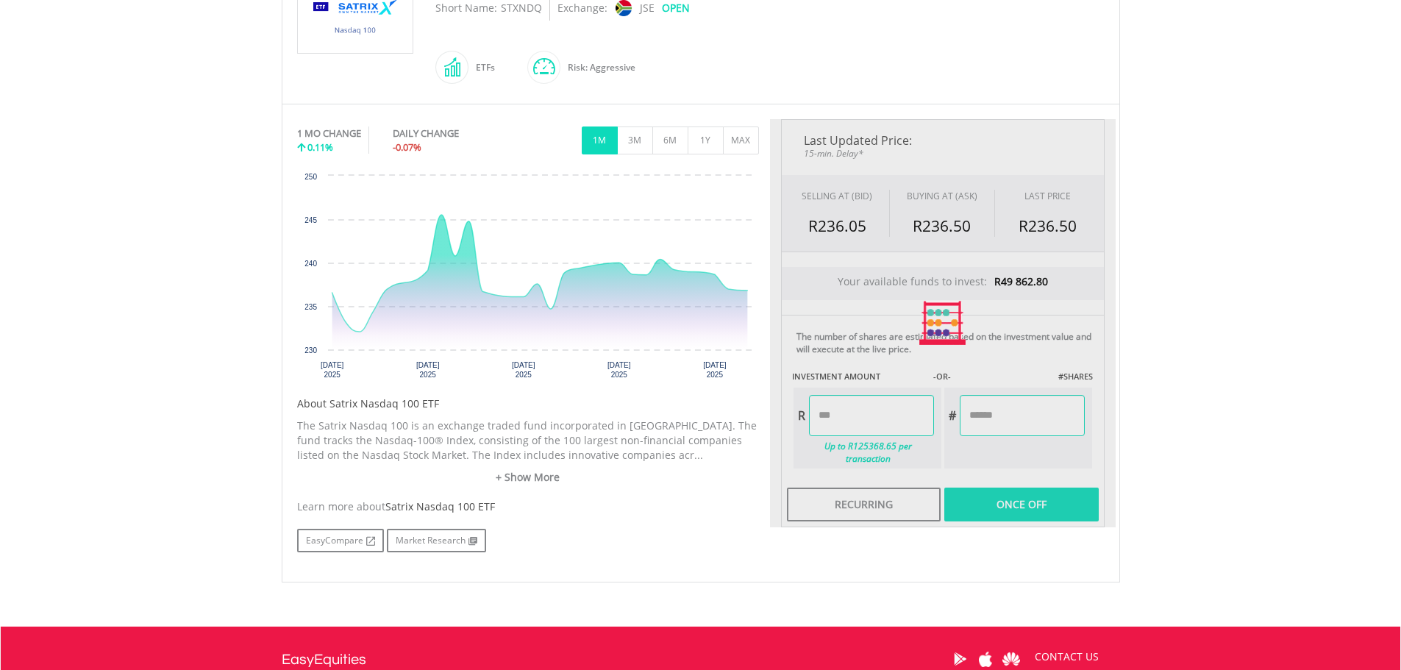
type input "********"
type input "*******"
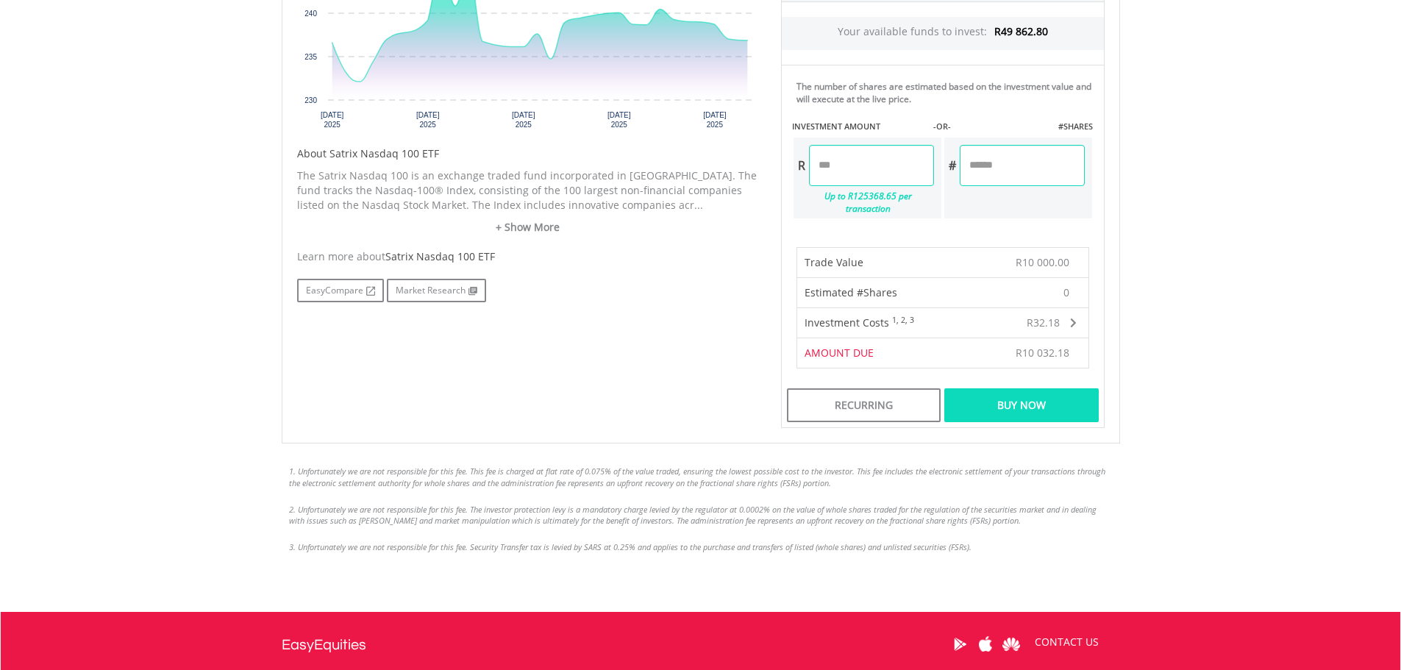
scroll to position [662, 0]
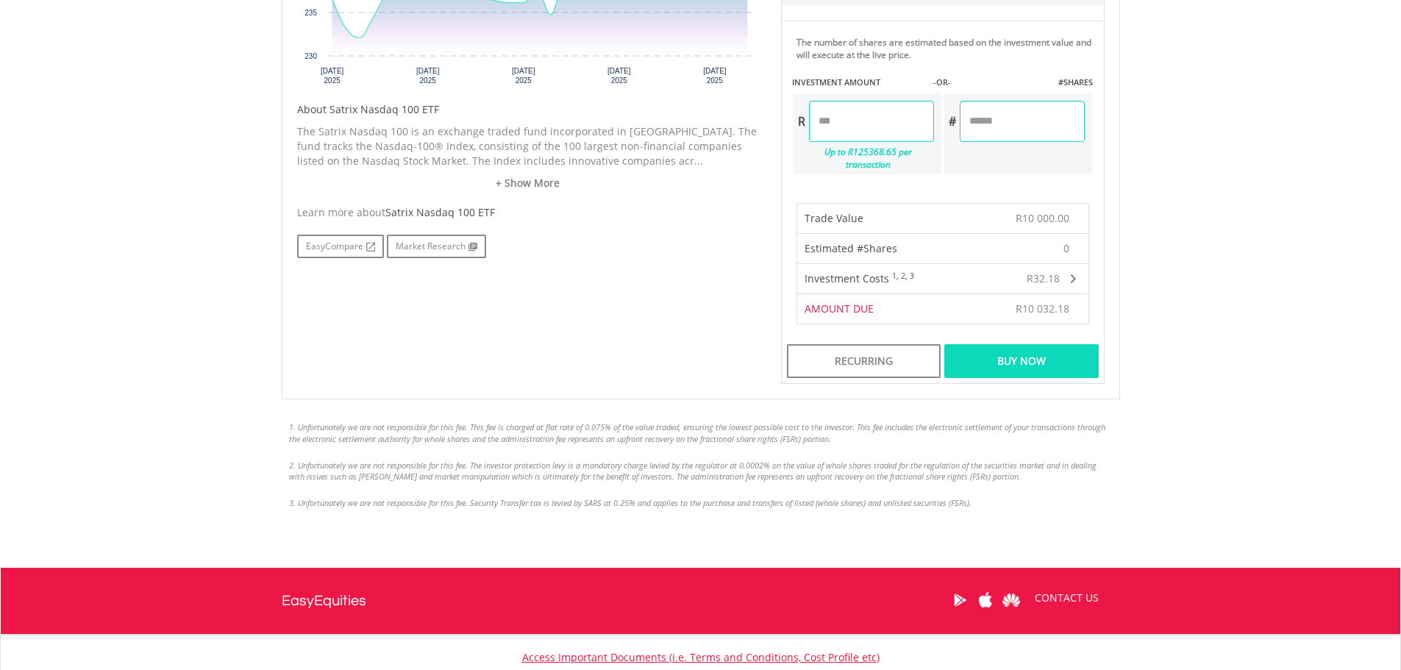
click at [1020, 344] on div "Buy Now" at bounding box center [1022, 361] width 154 height 34
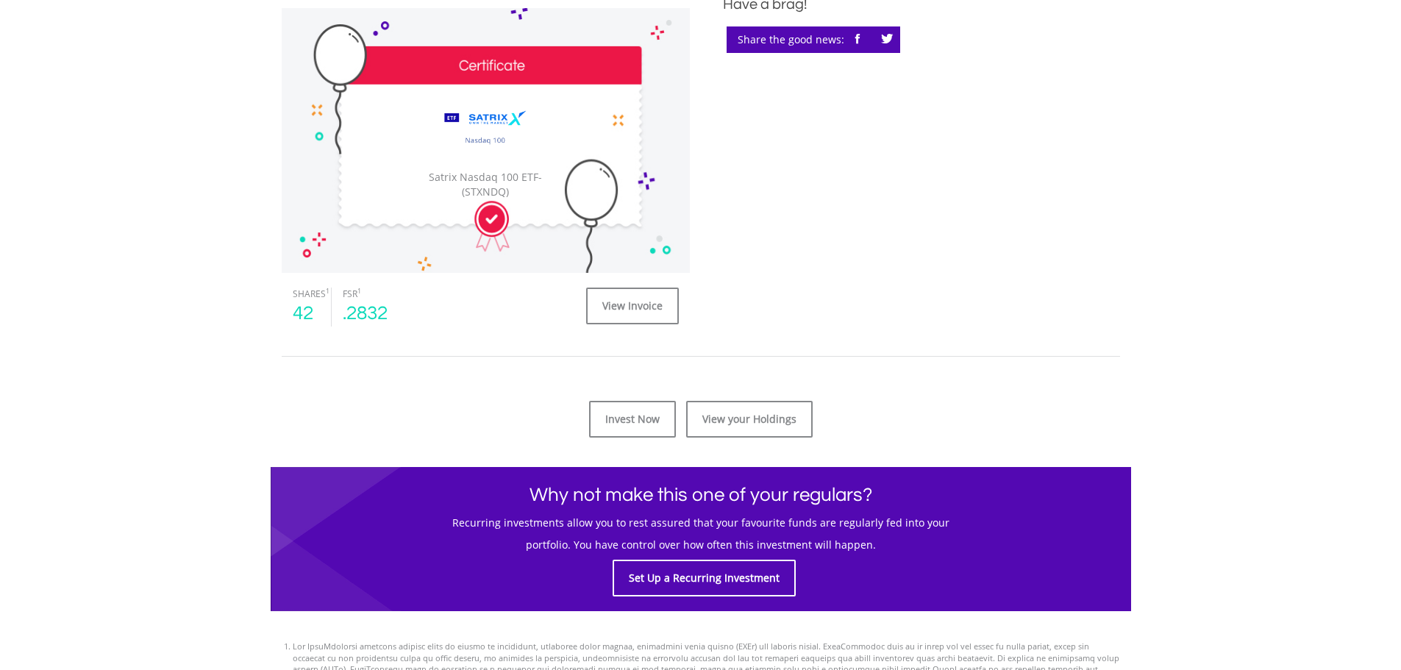
scroll to position [368, 0]
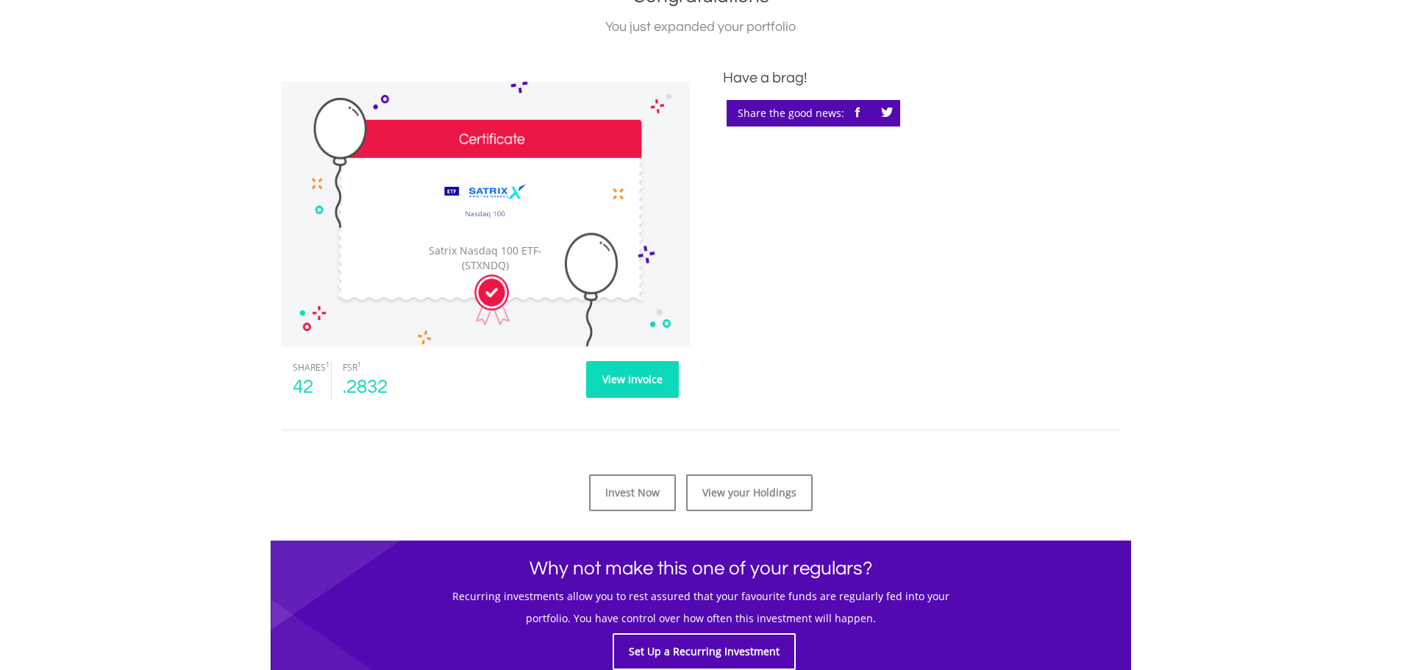
click at [639, 379] on link "View Invoice" at bounding box center [632, 379] width 93 height 37
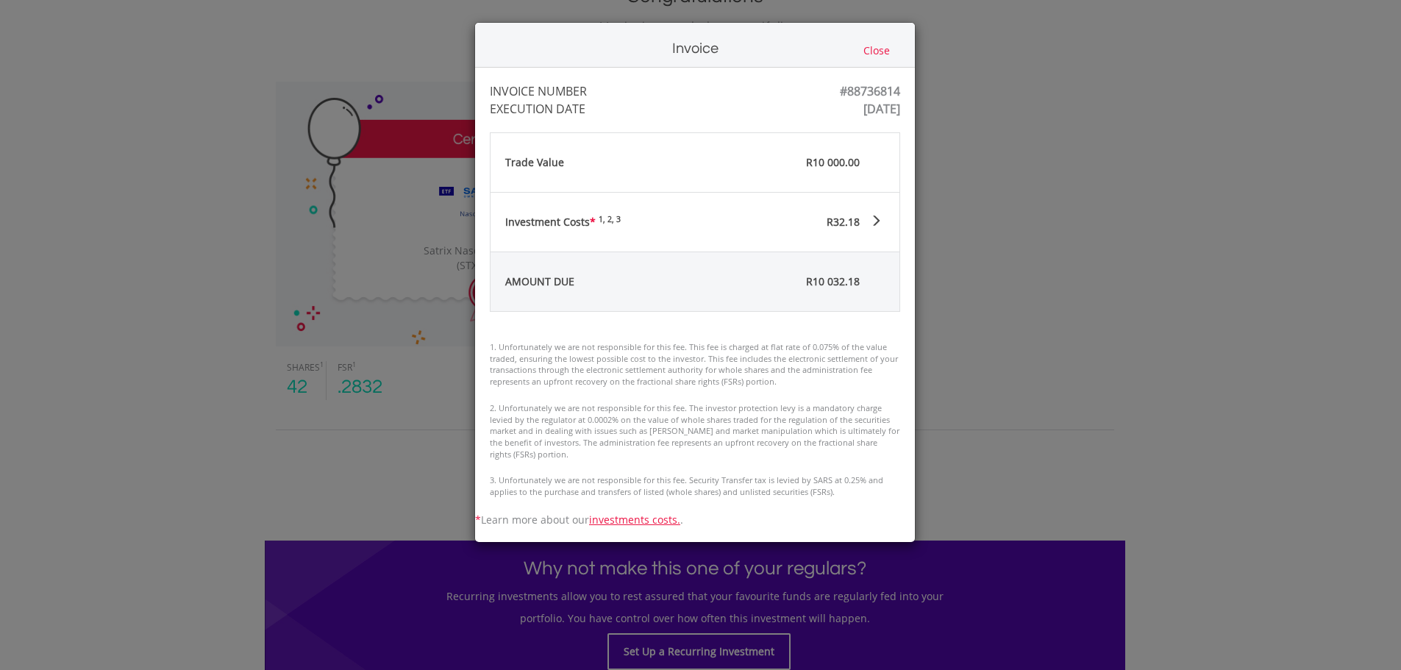
click at [1020, 408] on div "Invoice Close INVOICE NUMBER #88736814 EXECUTION DATE Wed Aug 20 10:17:49 UTC 2…" at bounding box center [700, 335] width 1401 height 670
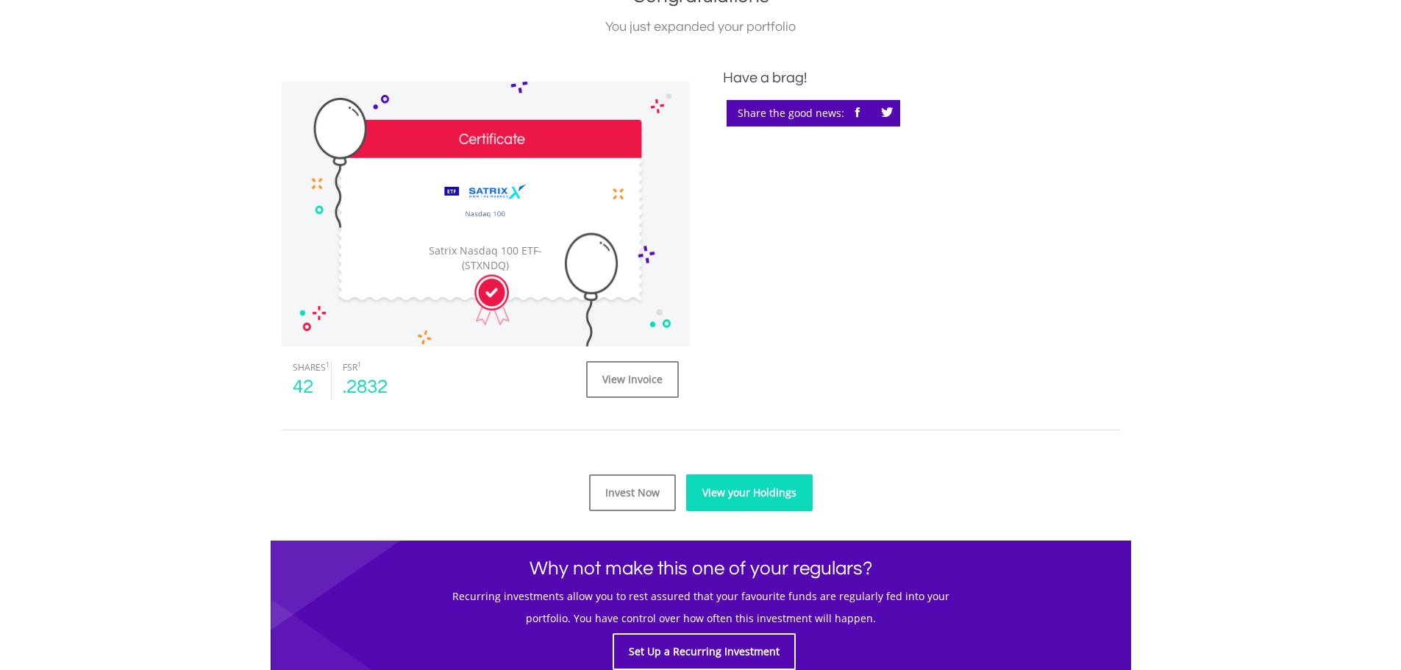
click at [755, 489] on link "View your Holdings" at bounding box center [749, 492] width 127 height 37
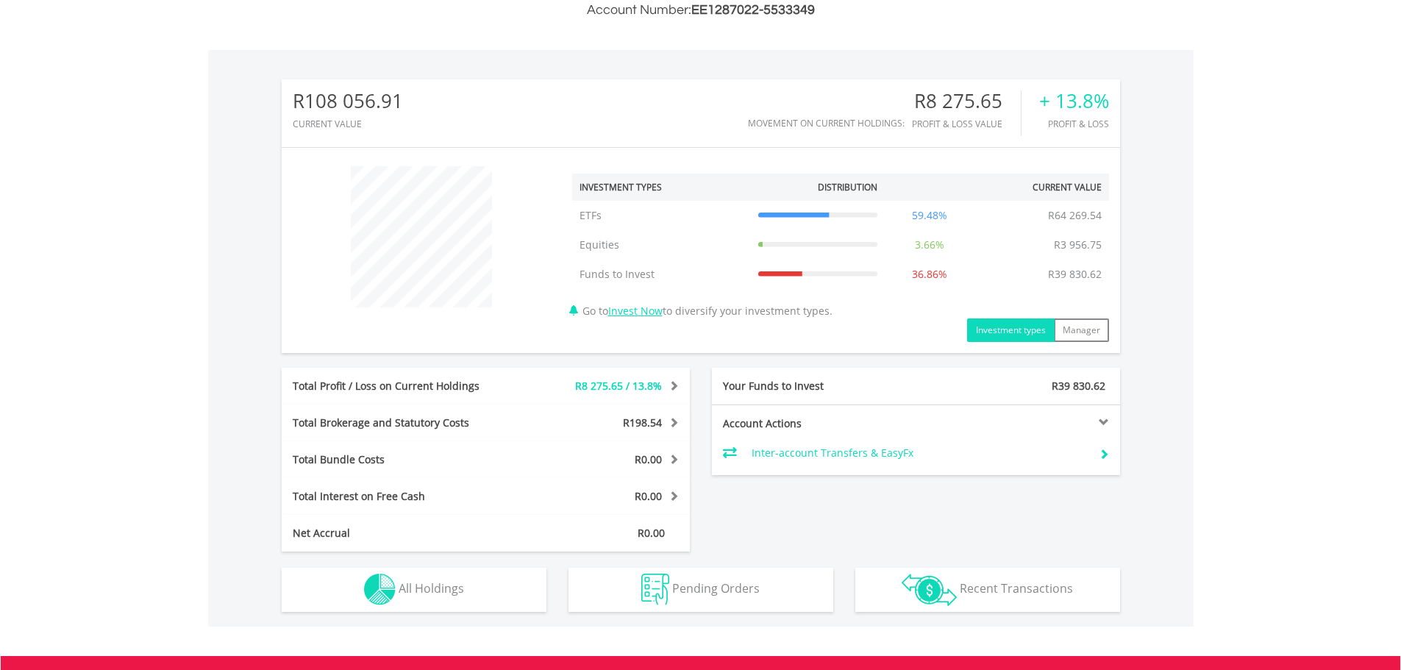
scroll to position [441, 0]
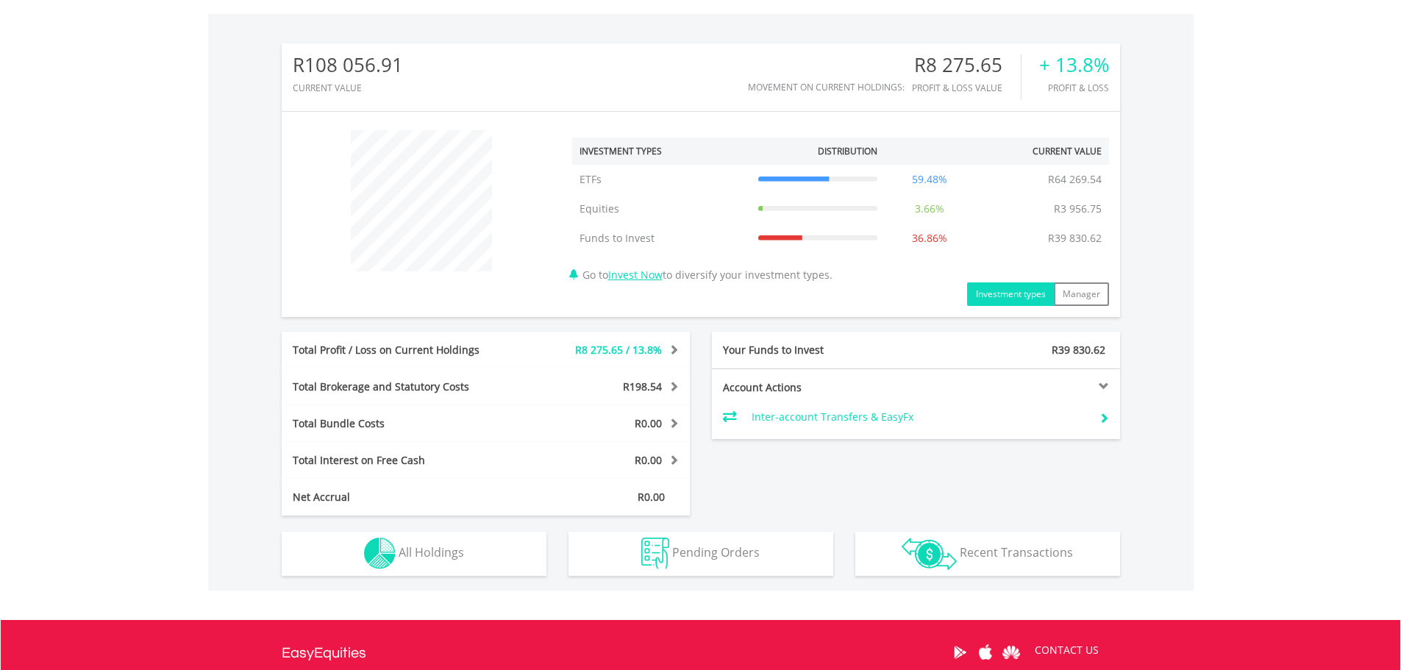
click at [802, 419] on td "Inter-account Transfers & EasyFx" at bounding box center [920, 417] width 336 height 22
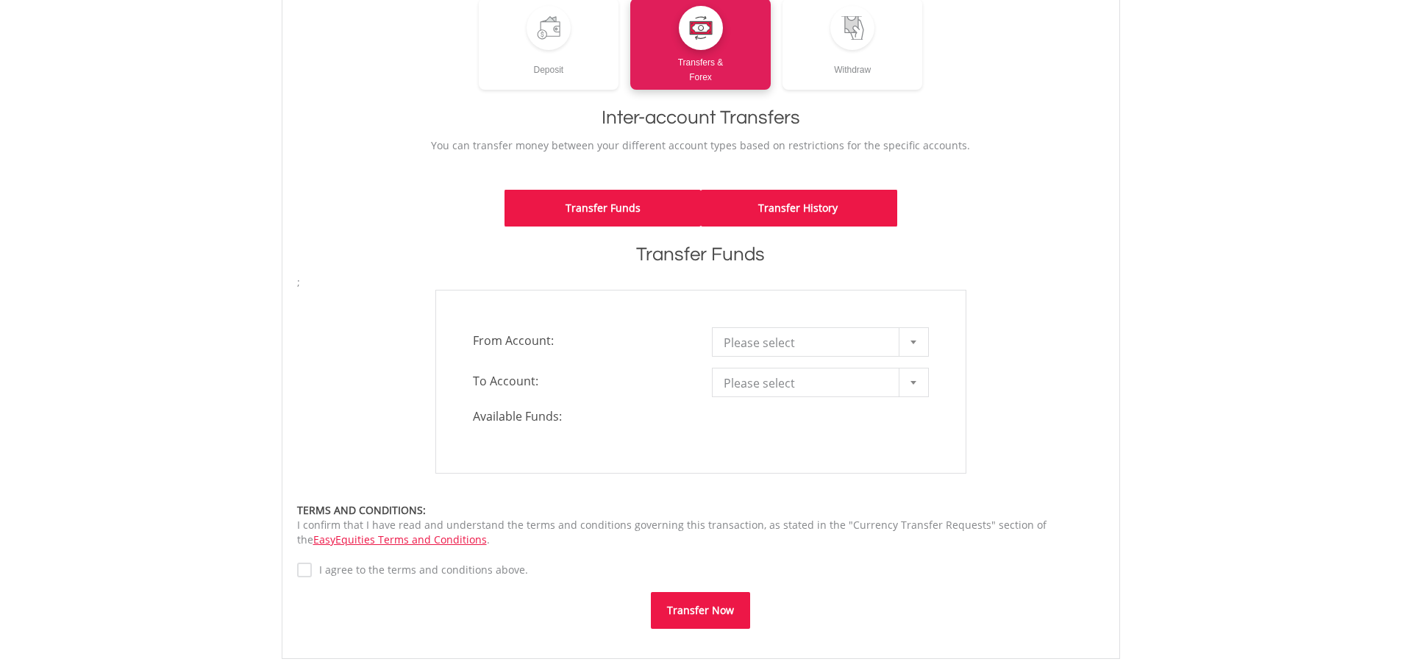
scroll to position [221, 0]
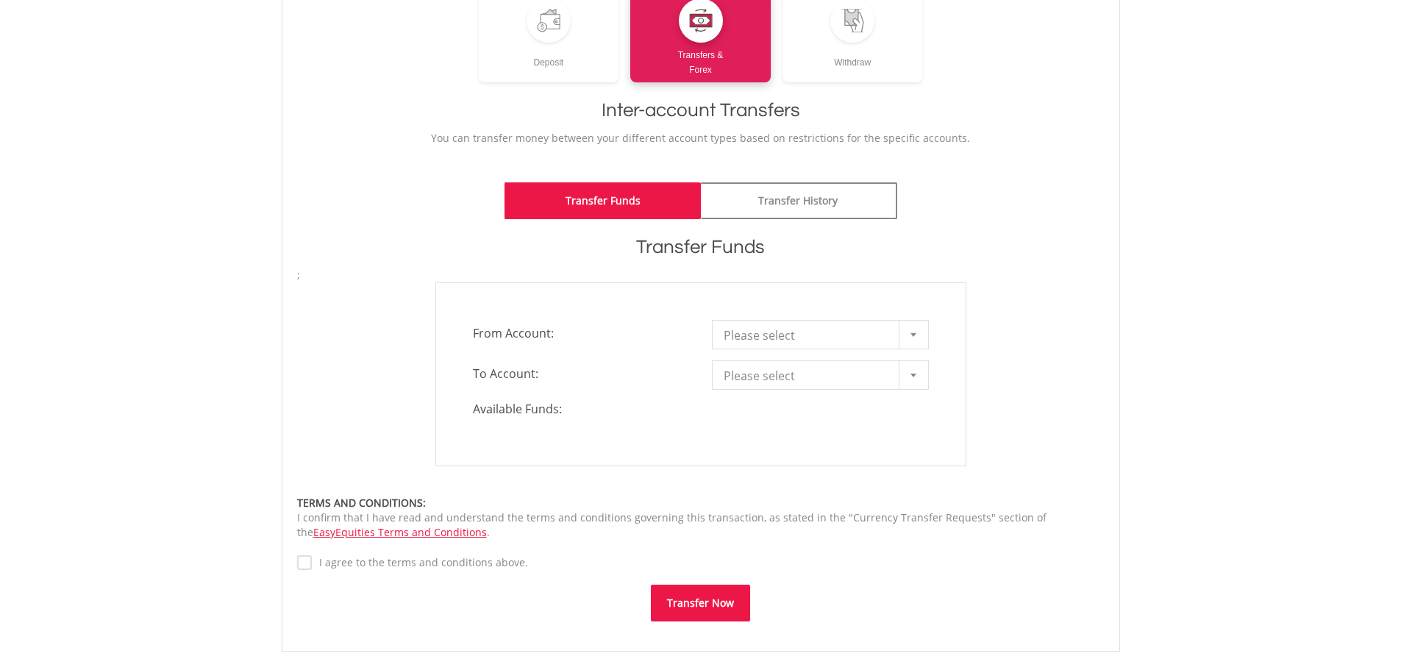
click at [917, 335] on div at bounding box center [913, 335] width 29 height 28
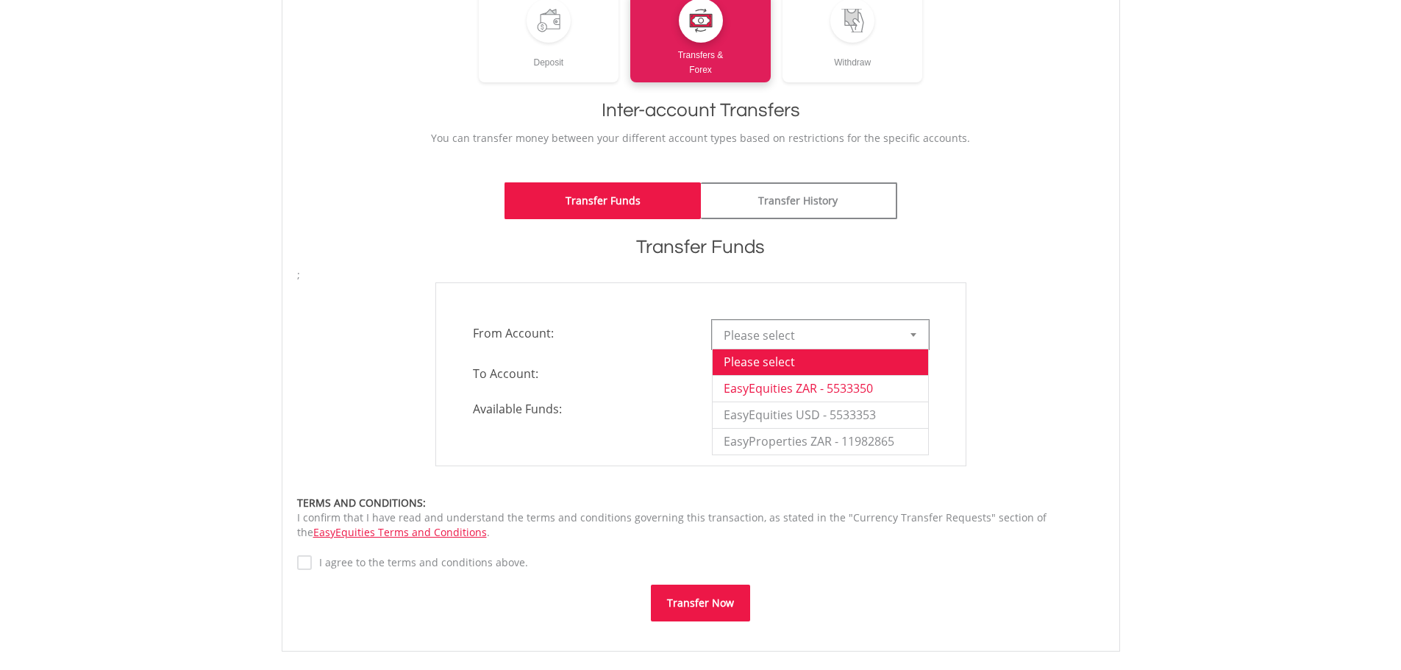
click at [855, 389] on li "EasyEquities ZAR - 5533350" at bounding box center [821, 388] width 216 height 26
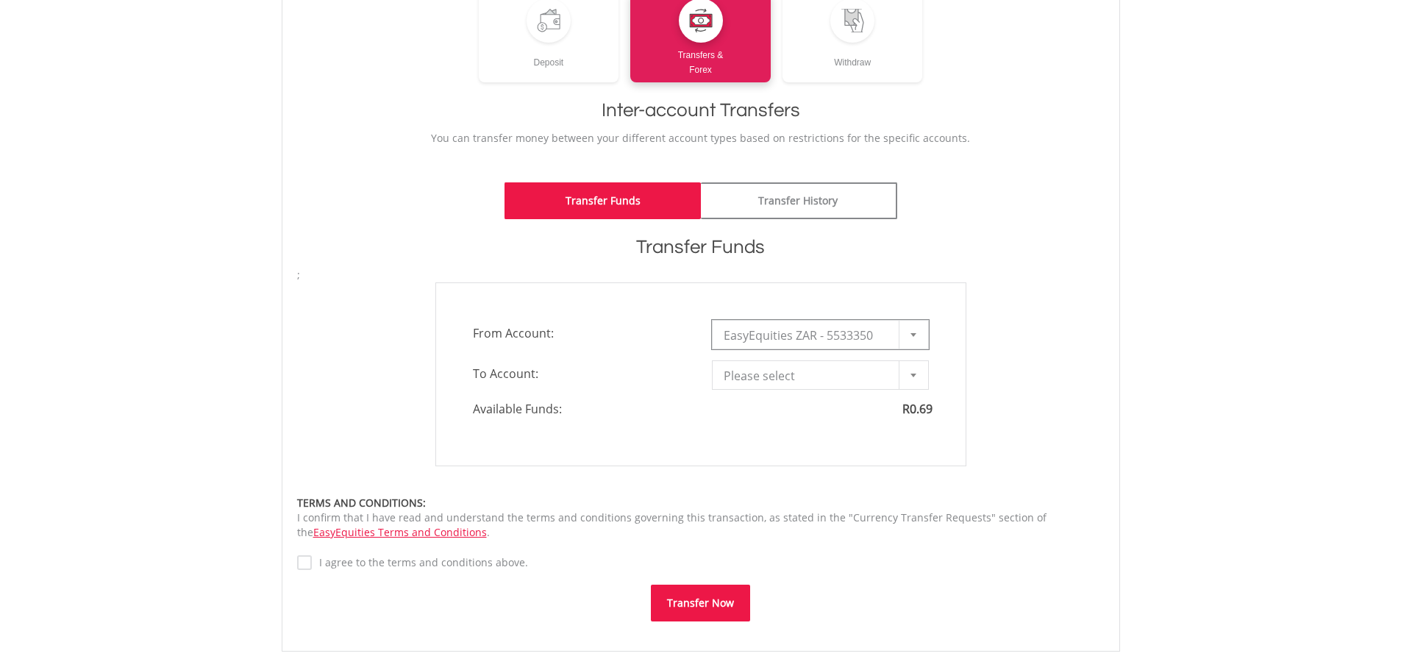
click at [907, 376] on div at bounding box center [913, 375] width 29 height 28
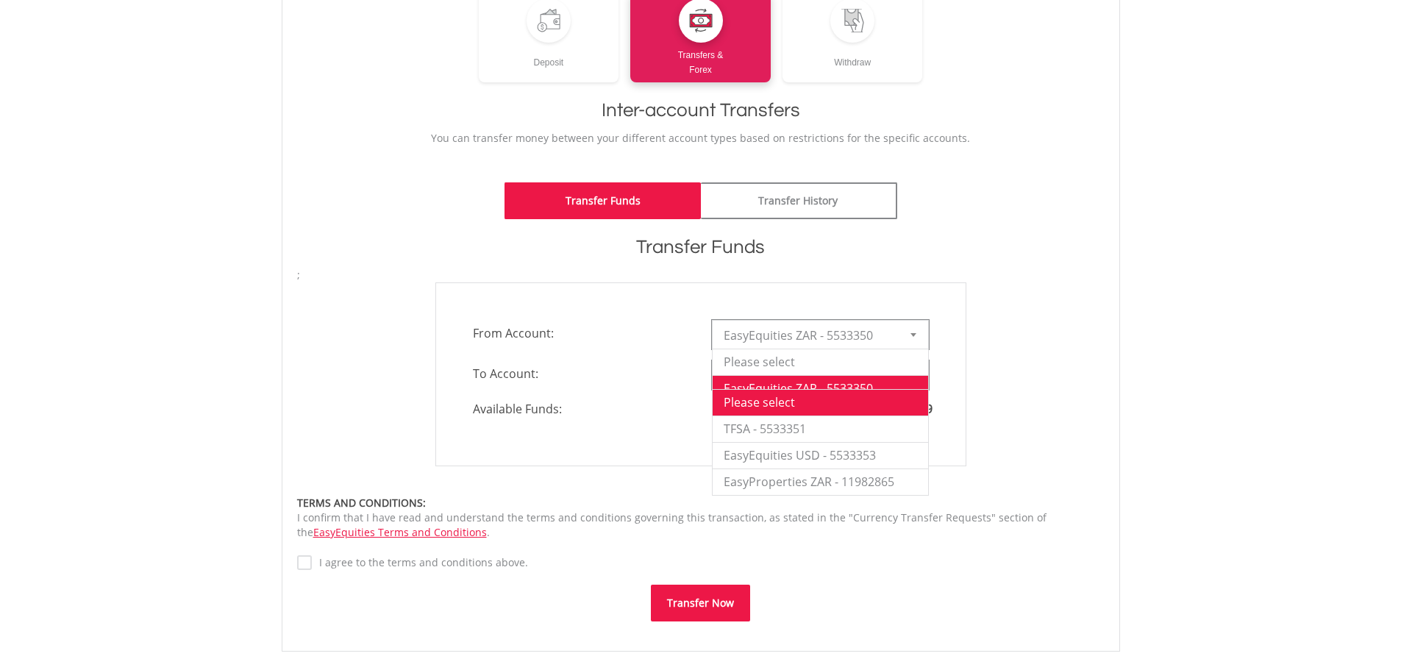
click at [914, 341] on div at bounding box center [913, 335] width 29 height 28
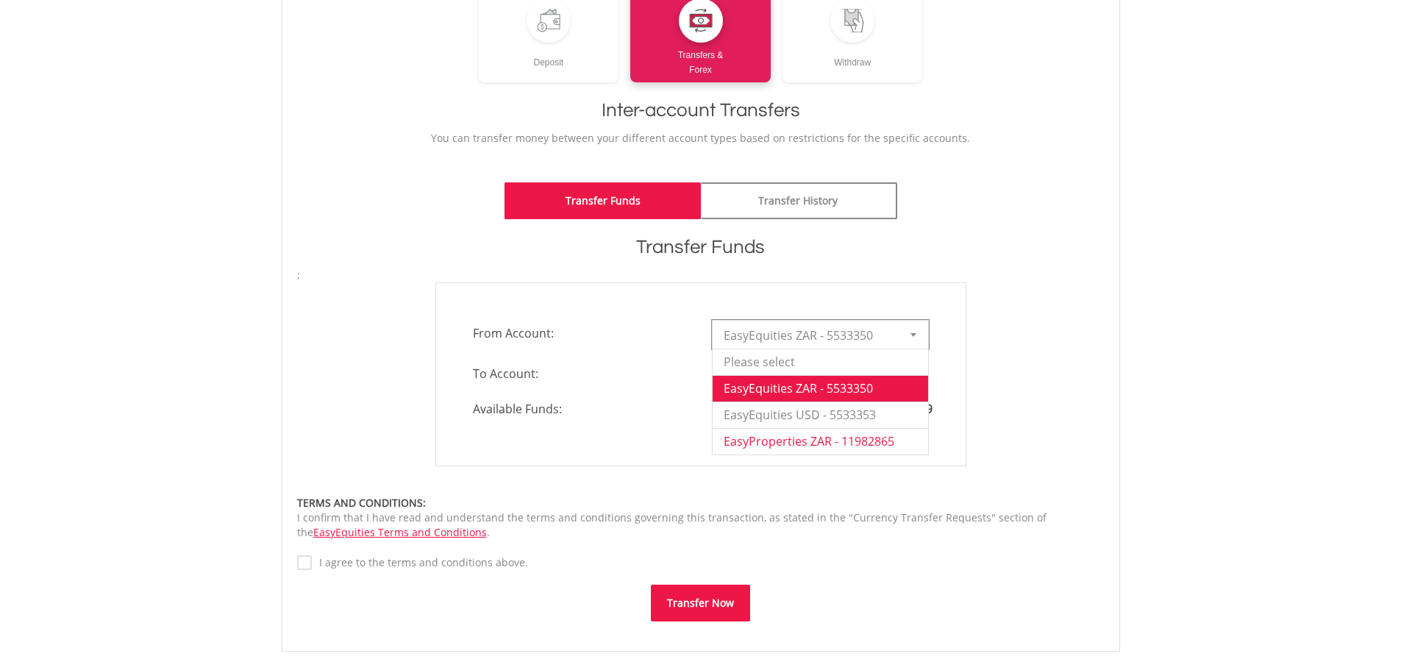
click at [864, 438] on li "EasyProperties ZAR - 11982865" at bounding box center [821, 441] width 216 height 26
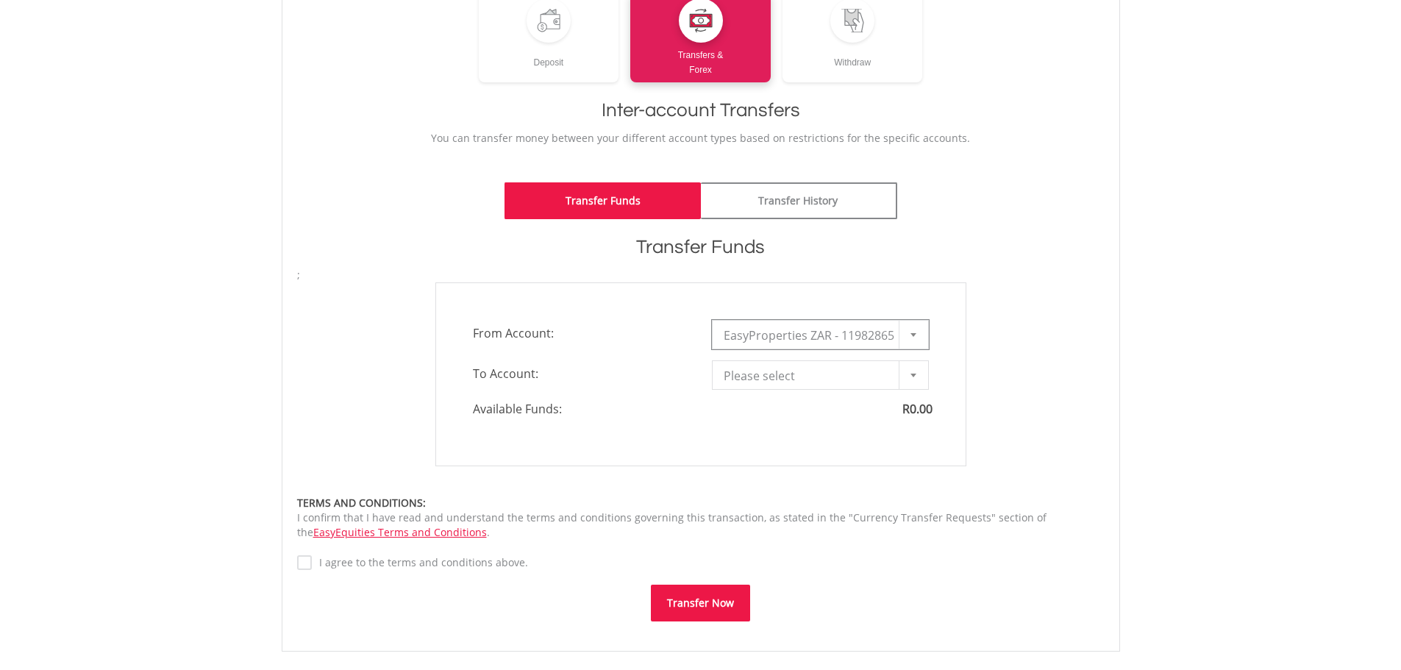
click at [728, 409] on div "Available Funds: R0.00" at bounding box center [701, 409] width 478 height 17
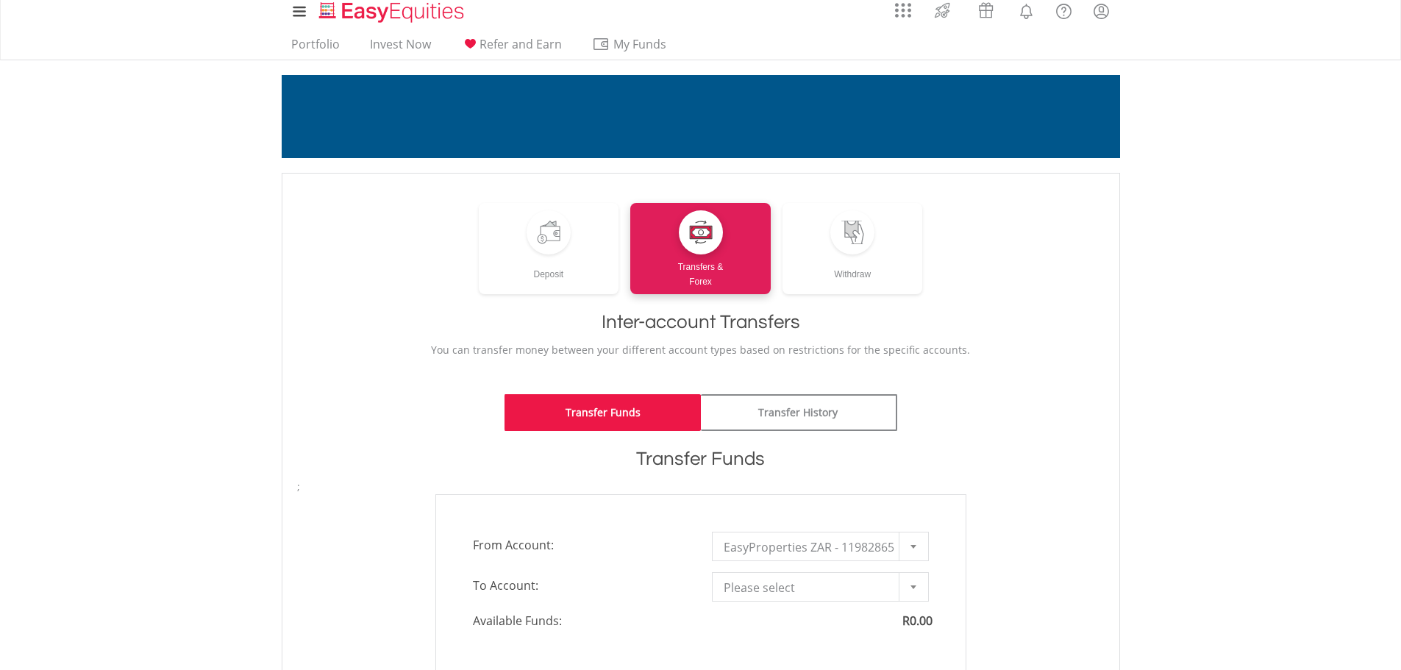
scroll to position [0, 0]
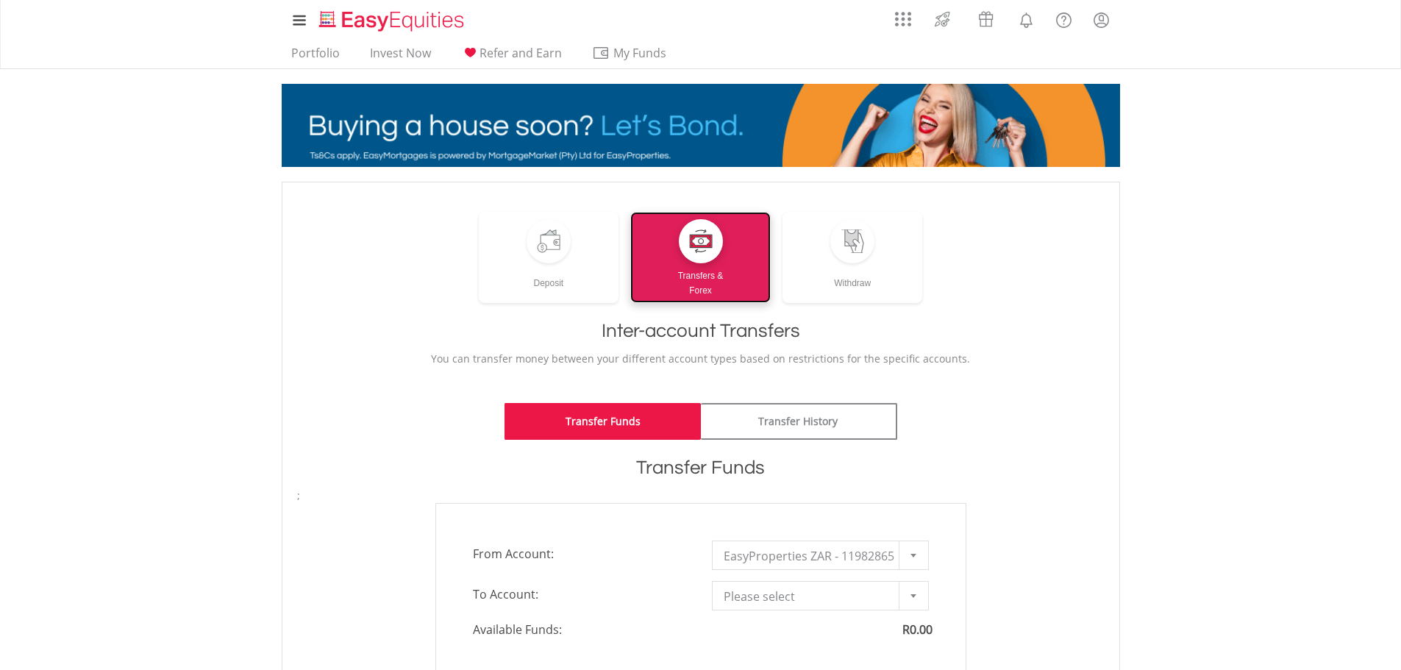
click at [706, 244] on div at bounding box center [701, 242] width 24 height 24
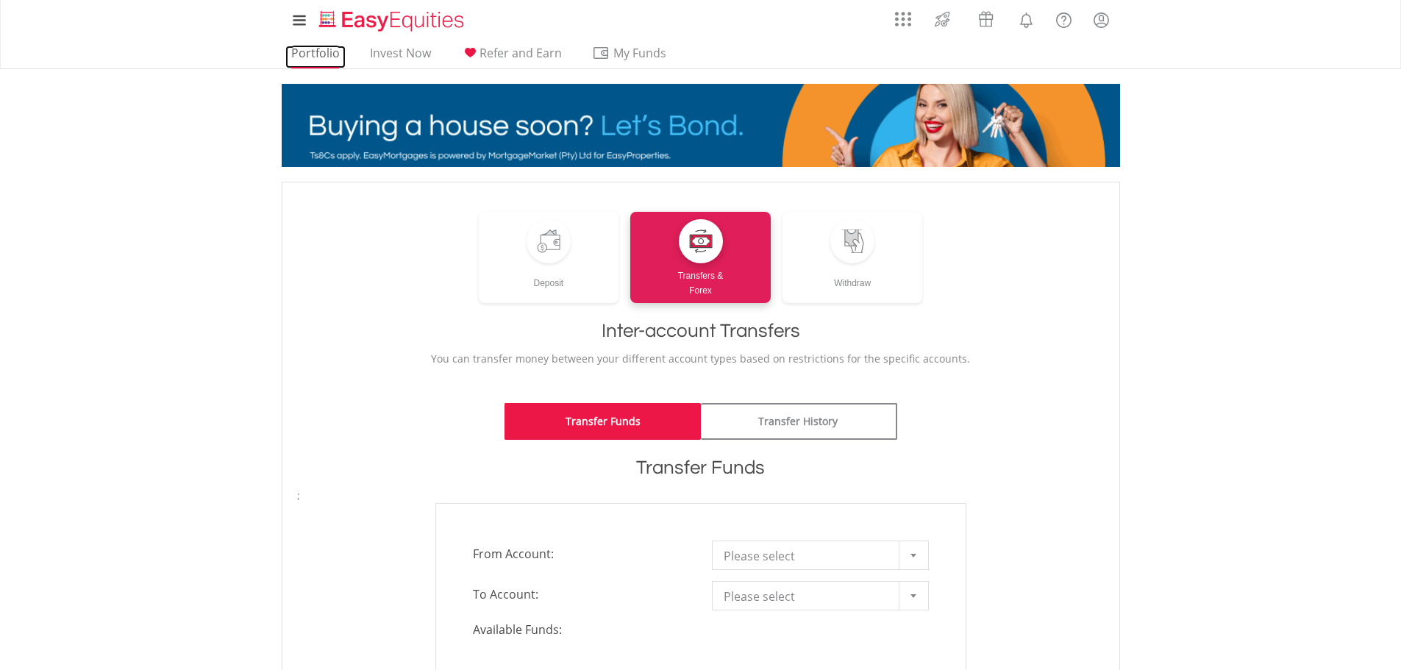
click at [320, 52] on link "Portfolio" at bounding box center [315, 57] width 60 height 23
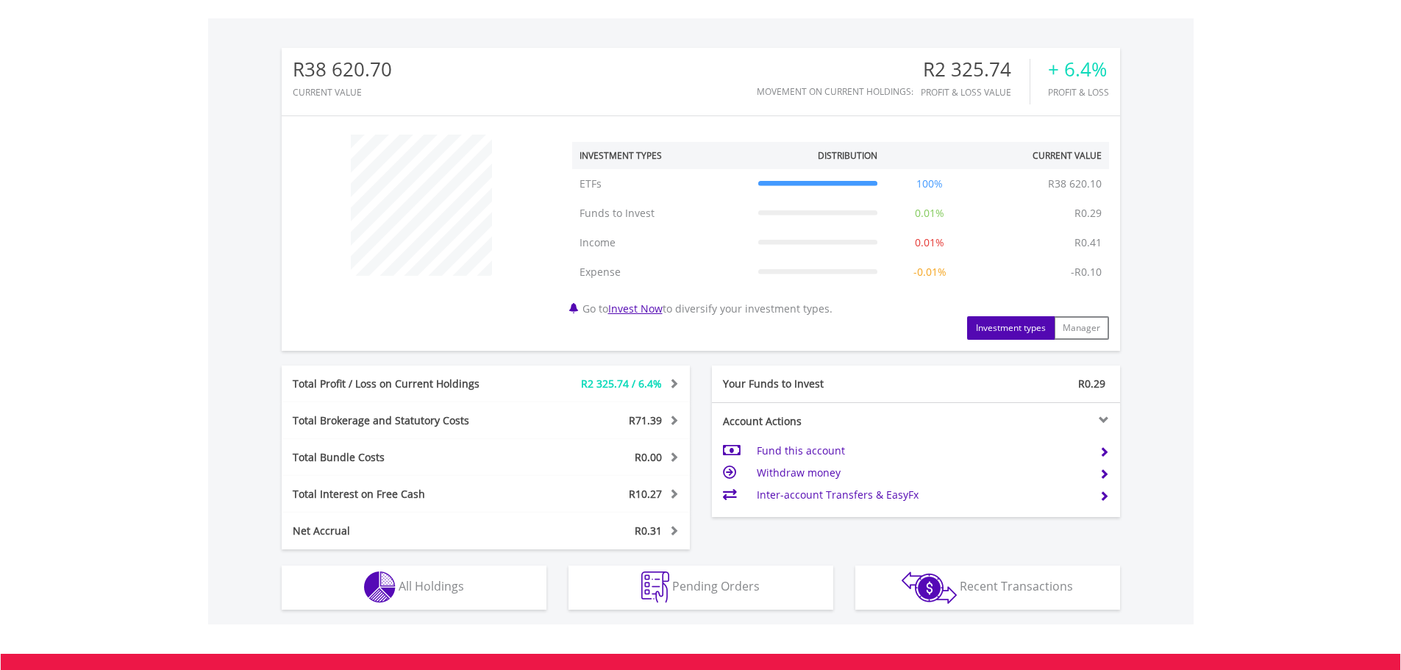
scroll to position [441, 0]
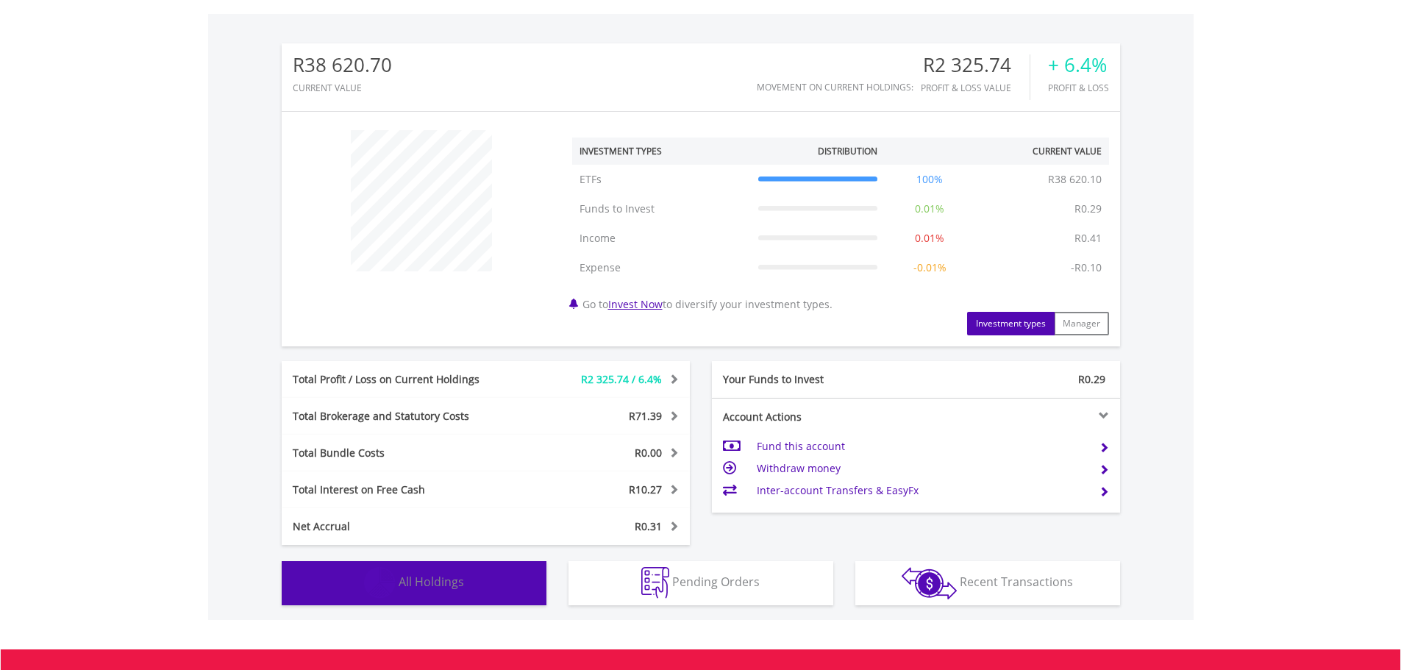
click at [491, 577] on button "Holdings All Holdings" at bounding box center [414, 583] width 265 height 44
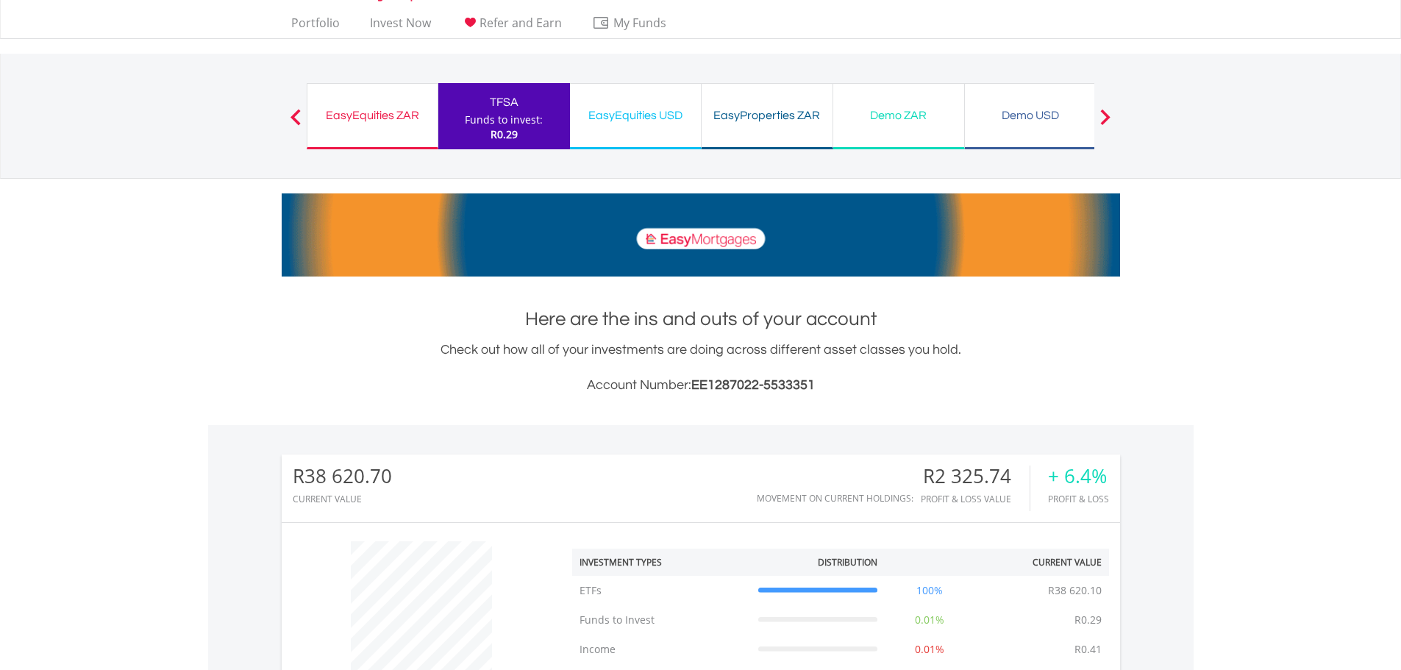
scroll to position [0, 0]
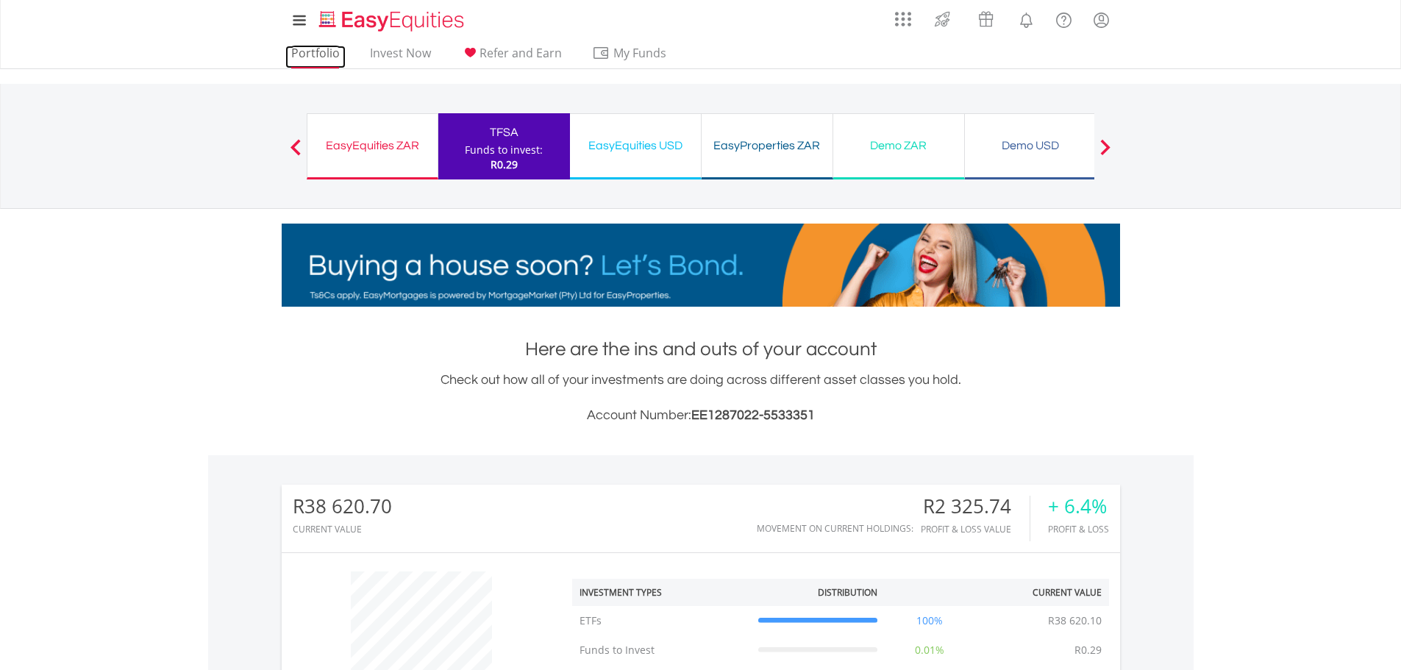
click at [331, 58] on link "Portfolio" at bounding box center [315, 57] width 60 height 23
